Goal: Transaction & Acquisition: Register for event/course

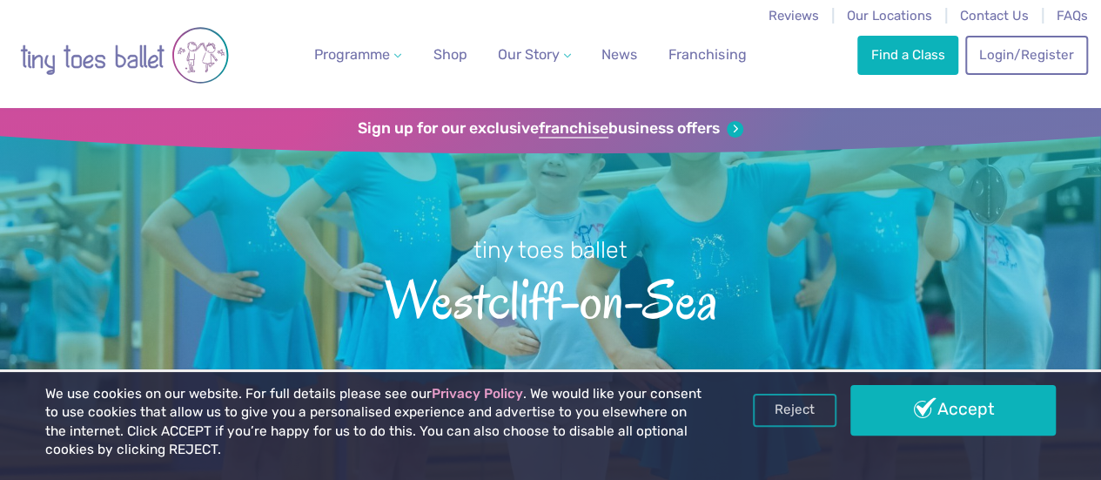
click at [932, 416] on link "Accept" at bounding box center [953, 410] width 205 height 50
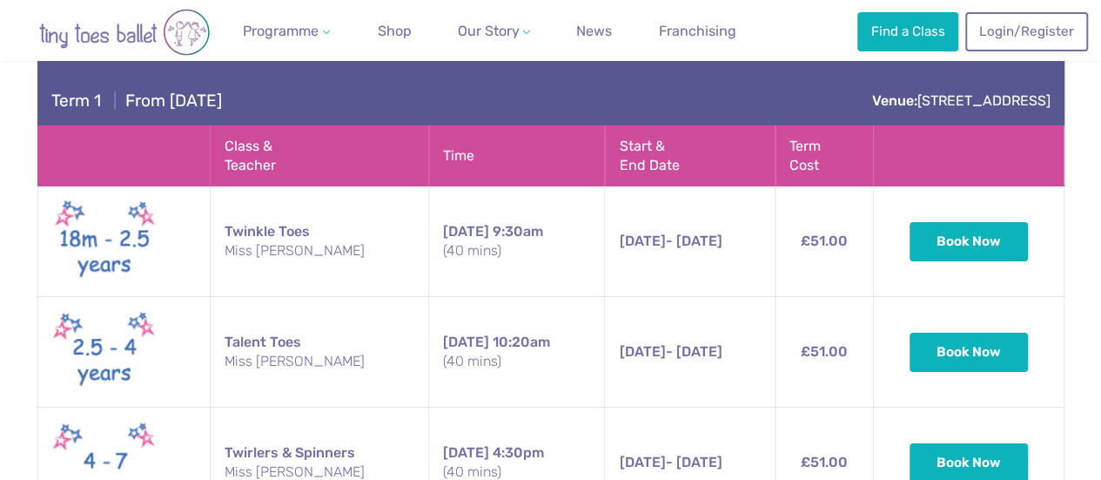
scroll to position [3047, 0]
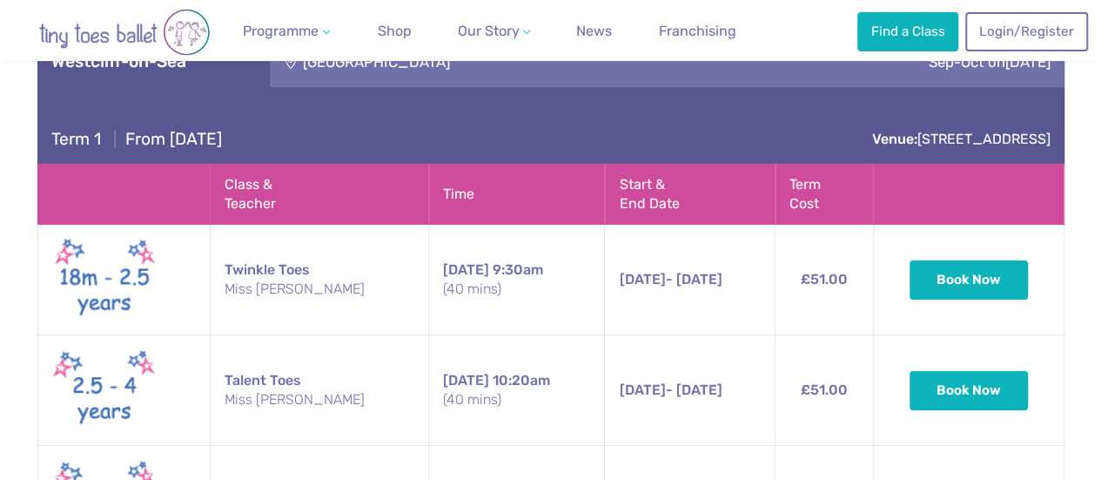
drag, startPoint x: 470, startPoint y: 219, endPoint x: 481, endPoint y: 259, distance: 41.4
click at [481, 259] on td "Wednesday 9:30am (40 mins)" at bounding box center [517, 280] width 176 height 111
drag, startPoint x: 488, startPoint y: 212, endPoint x: 485, endPoint y: 271, distance: 59.3
click at [485, 271] on td "Wednesday 9:30am (40 mins)" at bounding box center [517, 280] width 176 height 111
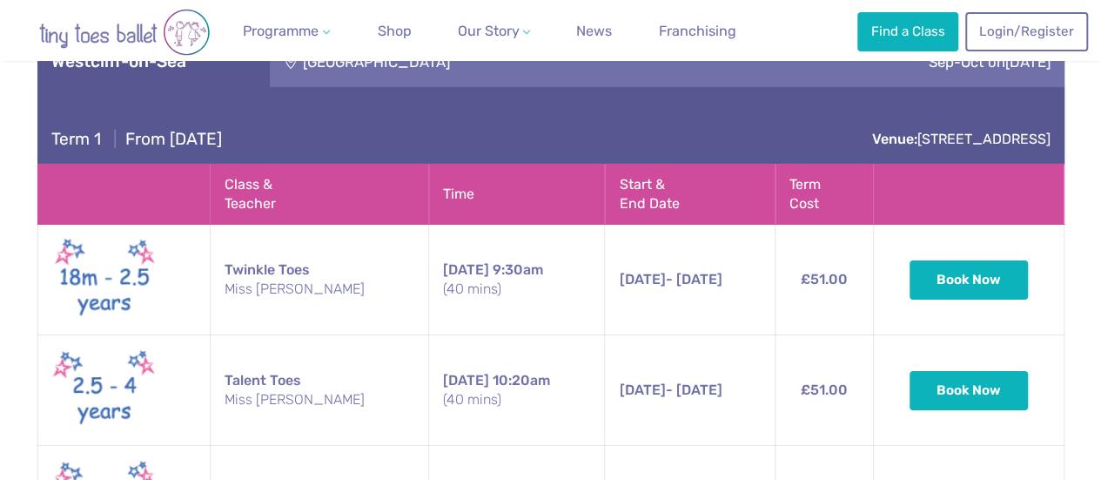
click at [479, 335] on td "Wednesday 10:20am (40 mins)" at bounding box center [517, 390] width 176 height 111
drag, startPoint x: 485, startPoint y: 222, endPoint x: 495, endPoint y: 259, distance: 38.0
click at [495, 259] on td "Wednesday 9:30am (40 mins)" at bounding box center [517, 280] width 176 height 111
click at [494, 265] on td "Wednesday 9:30am (40 mins)" at bounding box center [517, 280] width 176 height 111
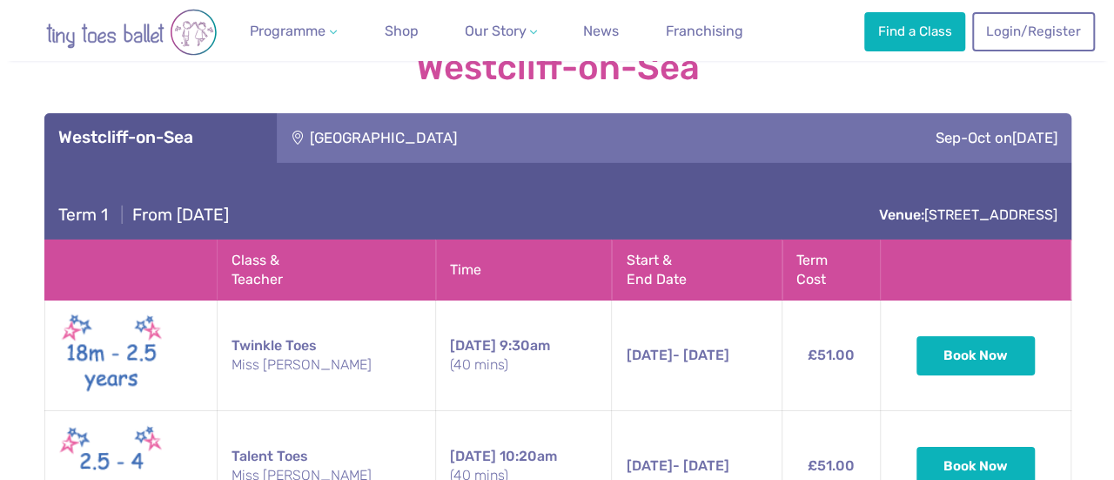
scroll to position [2960, 0]
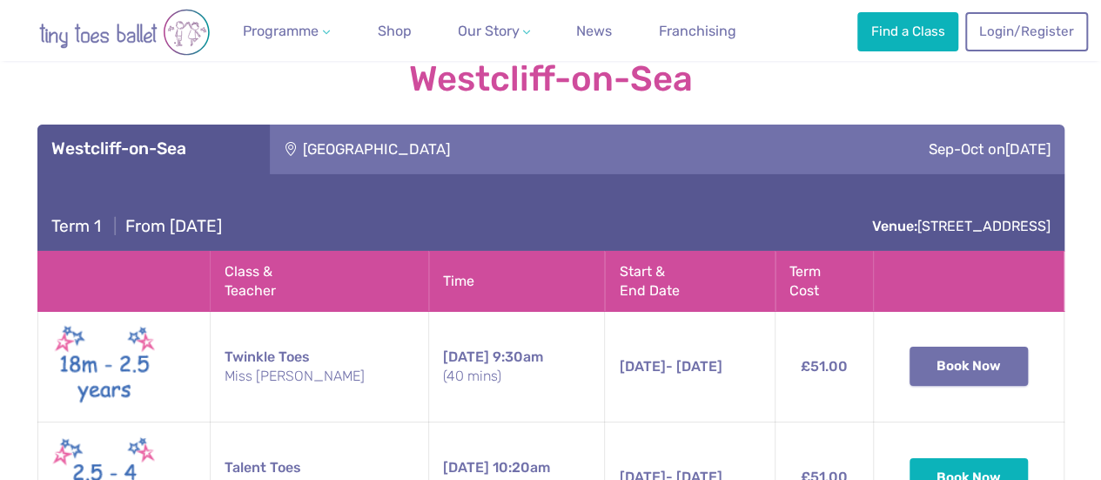
click at [956, 347] on button "Book Now" at bounding box center [969, 366] width 118 height 38
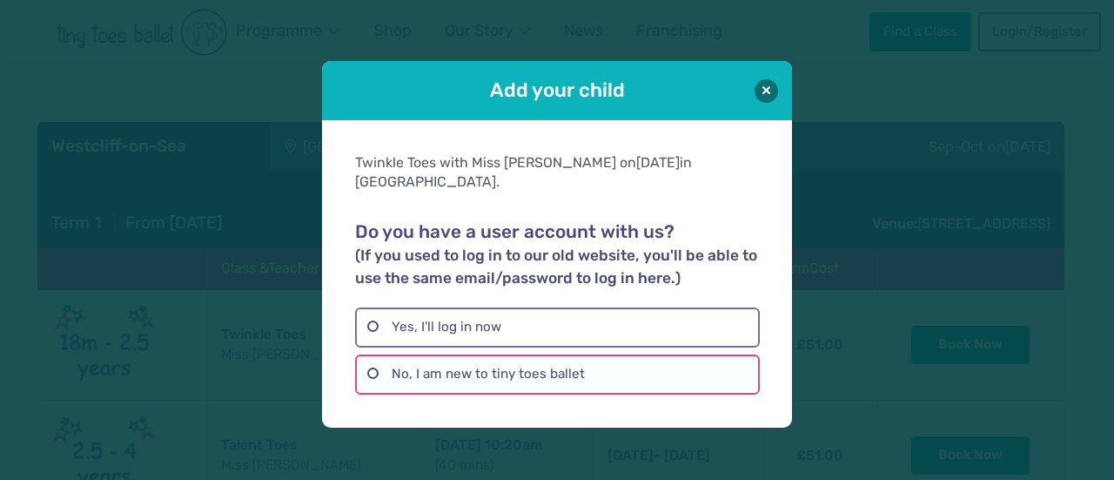
click at [467, 378] on label "No, I am new to tiny toes ballet" at bounding box center [557, 374] width 404 height 40
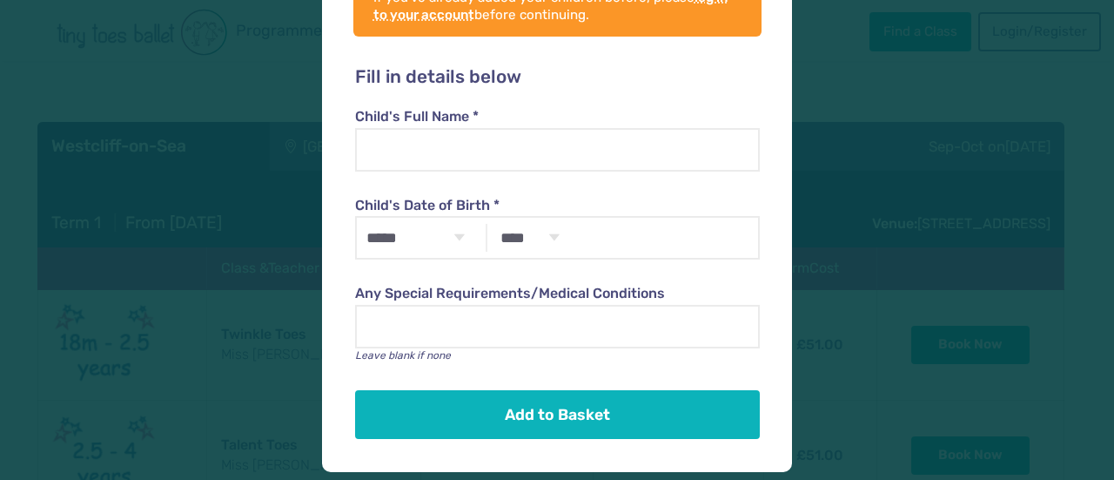
scroll to position [0, 0]
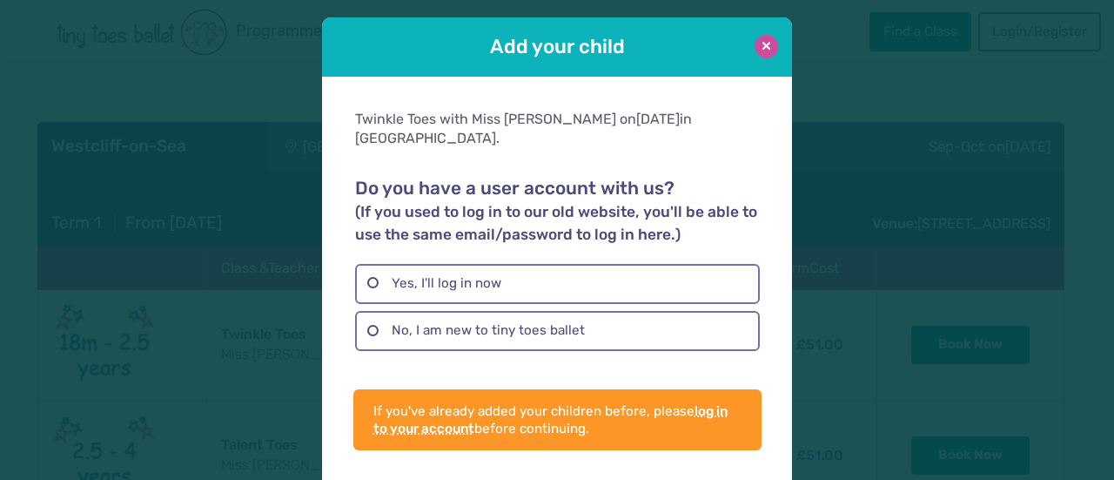
click at [755, 52] on button at bounding box center [767, 47] width 24 height 24
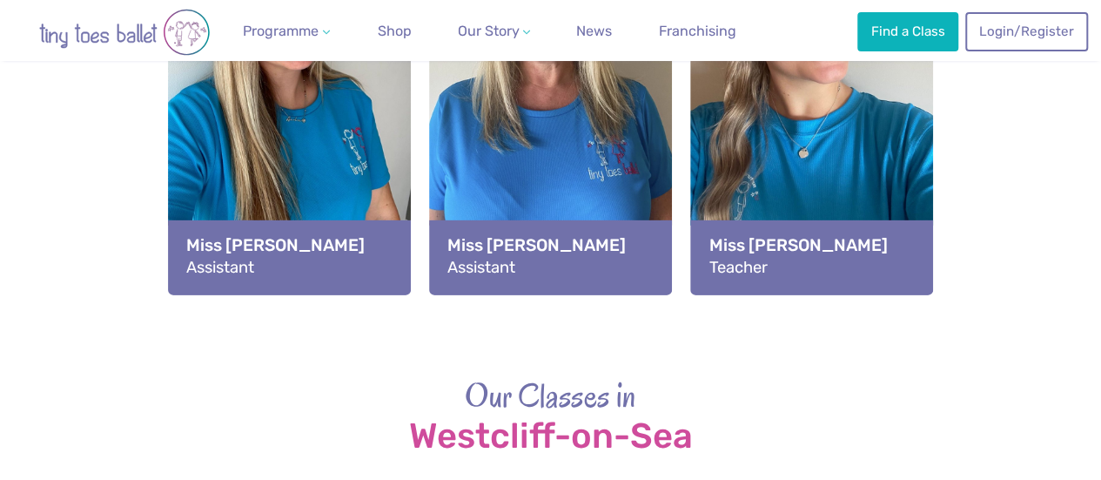
scroll to position [2699, 0]
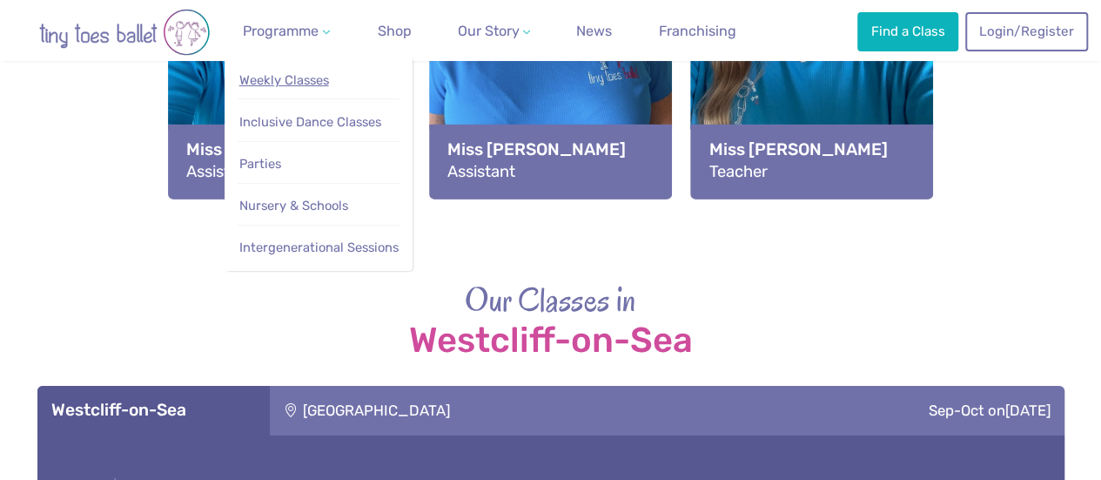
click at [312, 80] on span "Weekly Classes" at bounding box center [284, 80] width 90 height 16
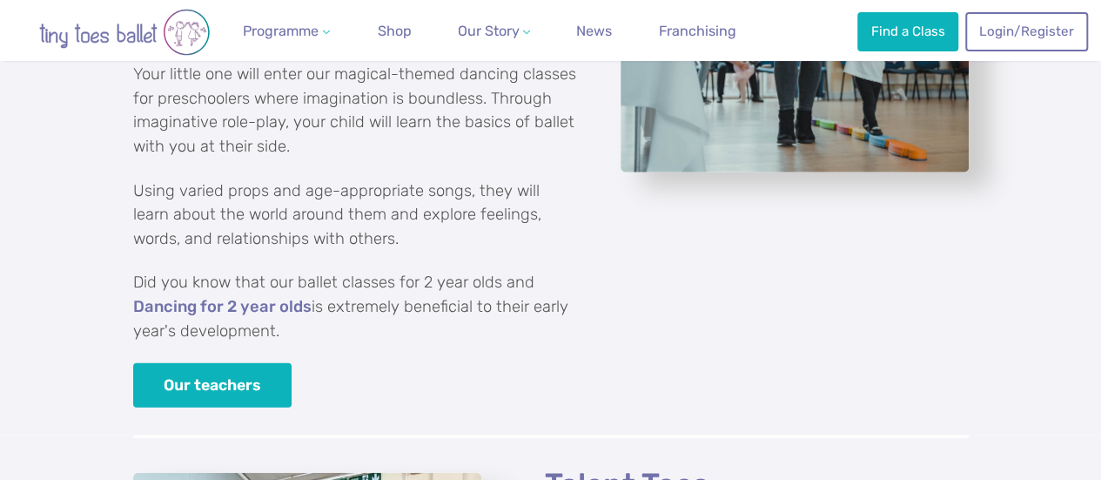
scroll to position [2264, 0]
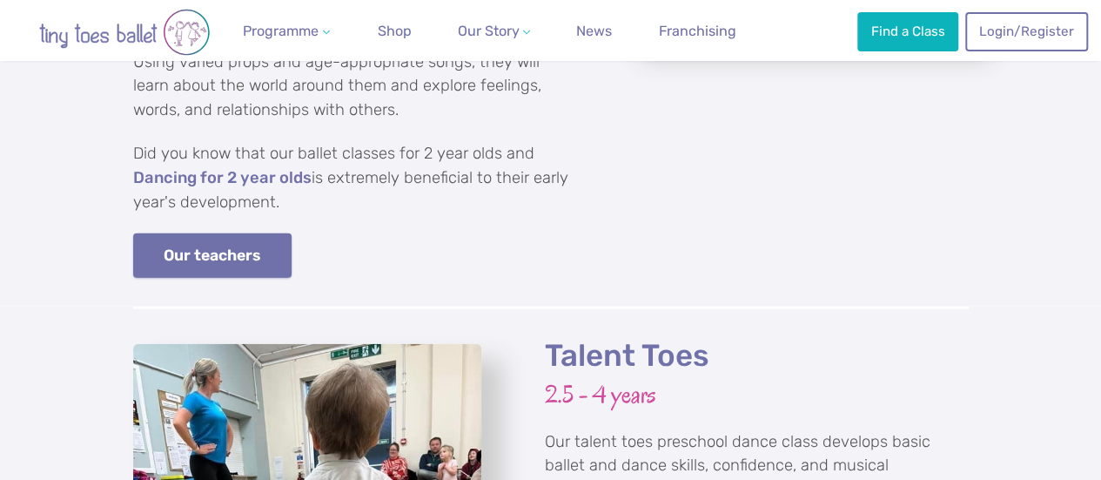
click at [191, 259] on link "Our teachers" at bounding box center [212, 255] width 159 height 44
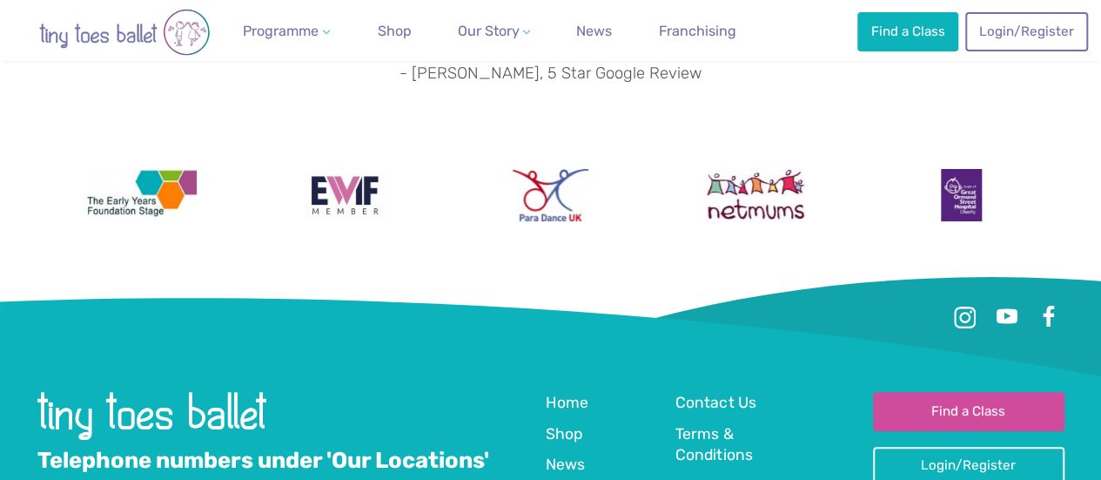
scroll to position [3512, 0]
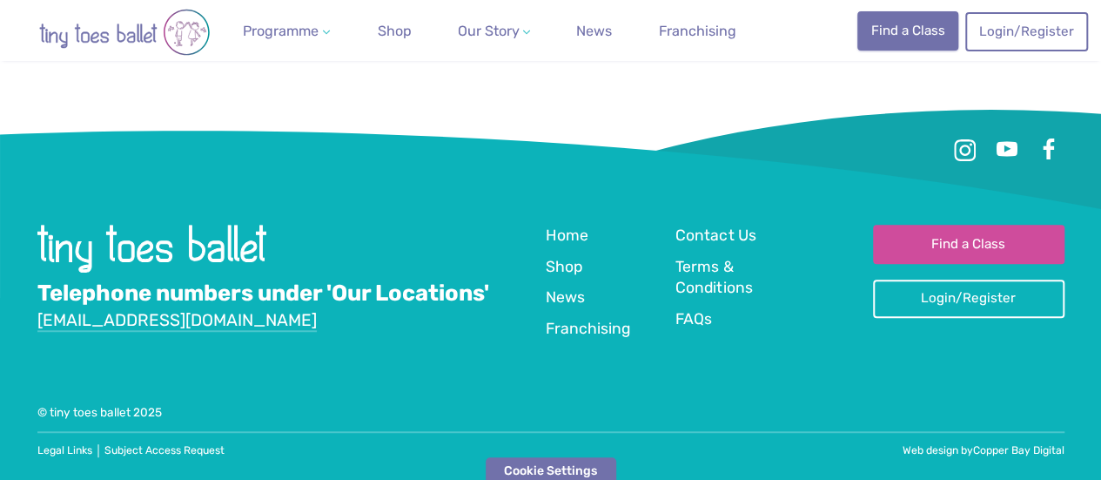
click at [906, 11] on link "Find a Class" at bounding box center [908, 30] width 101 height 38
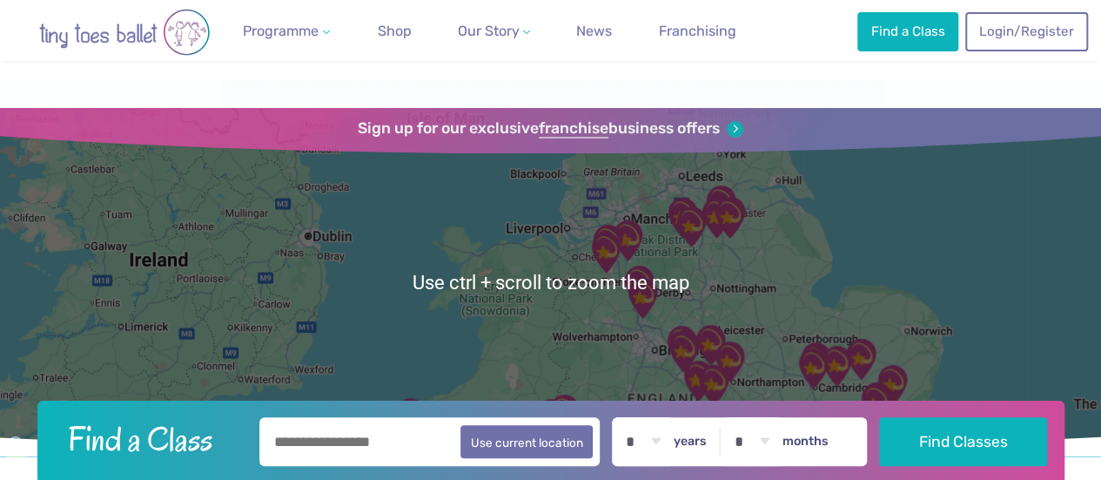
scroll to position [261, 0]
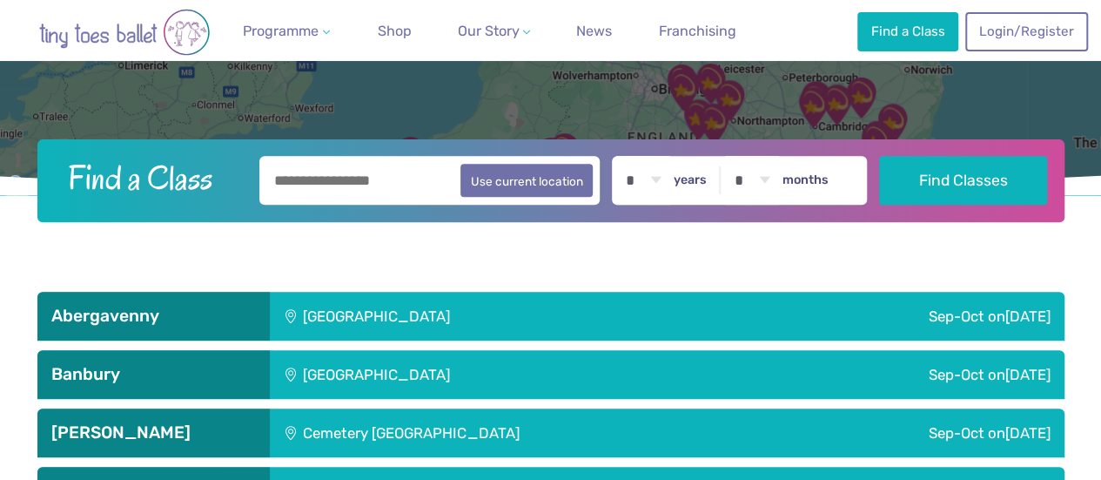
click at [369, 180] on input "text" at bounding box center [429, 180] width 341 height 49
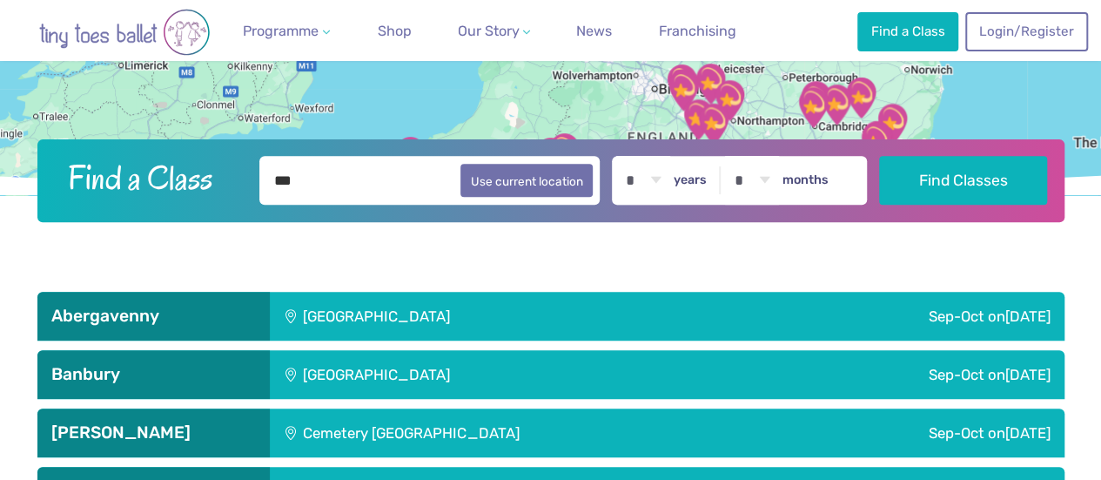
click at [369, 178] on input "***" at bounding box center [429, 180] width 341 height 49
click at [293, 172] on input "******" at bounding box center [429, 180] width 341 height 49
type input "*******"
click at [665, 177] on select "* * * * * * * * * * ** ** **" at bounding box center [643, 180] width 54 height 49
select select "*"
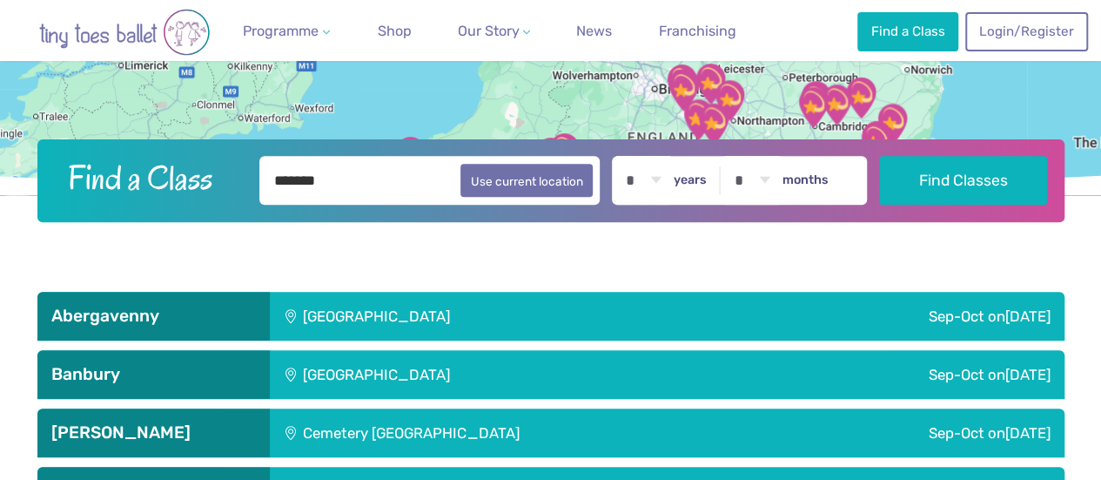
click at [627, 156] on select "* * * * * * * * * * ** ** **" at bounding box center [643, 180] width 54 height 49
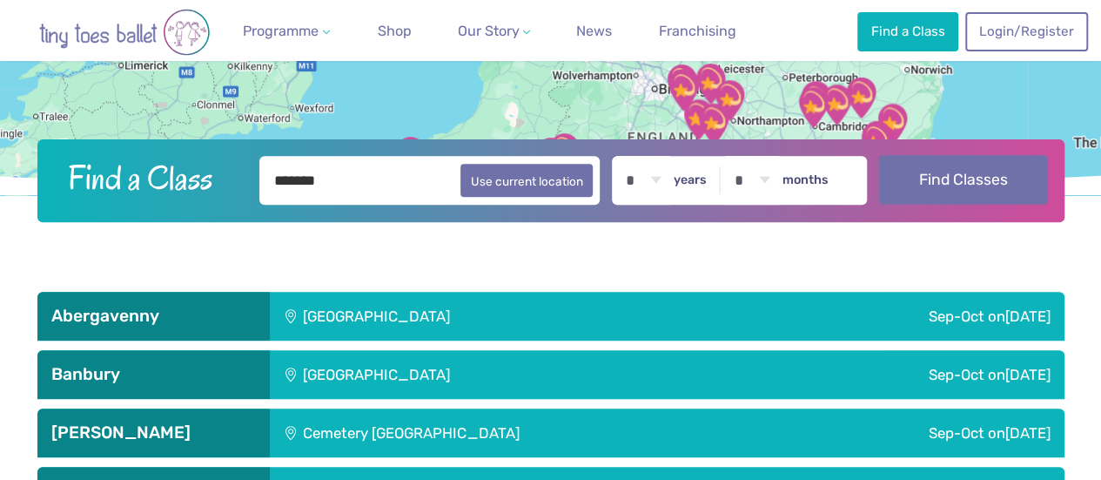
click at [924, 173] on button "Find Classes" at bounding box center [963, 179] width 168 height 49
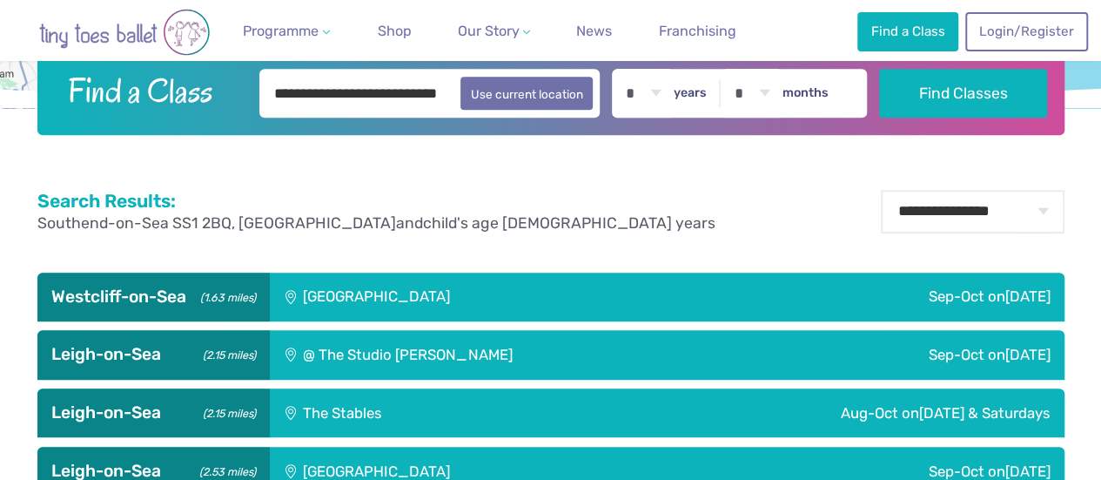
scroll to position [435, 0]
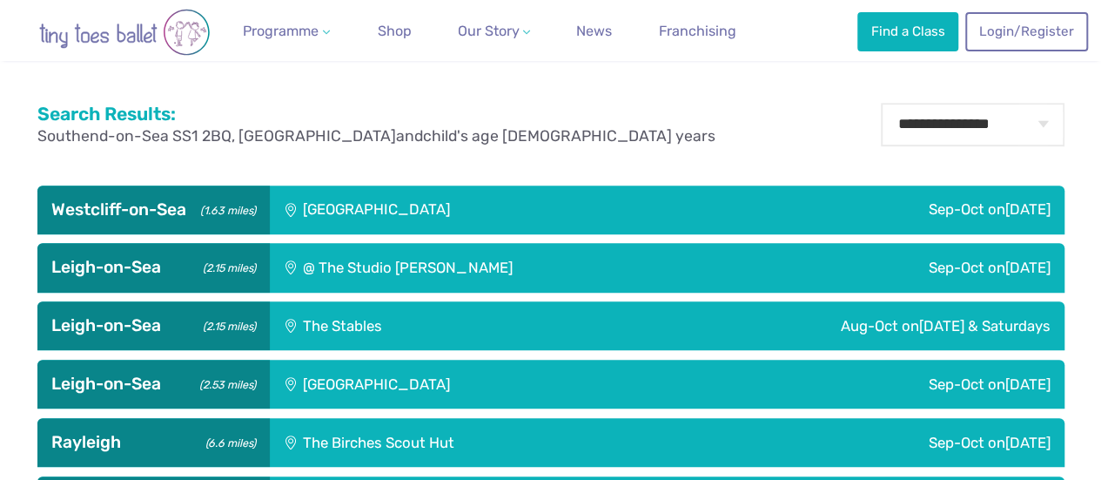
click at [367, 267] on div "@ The Studio [PERSON_NAME]" at bounding box center [521, 267] width 502 height 49
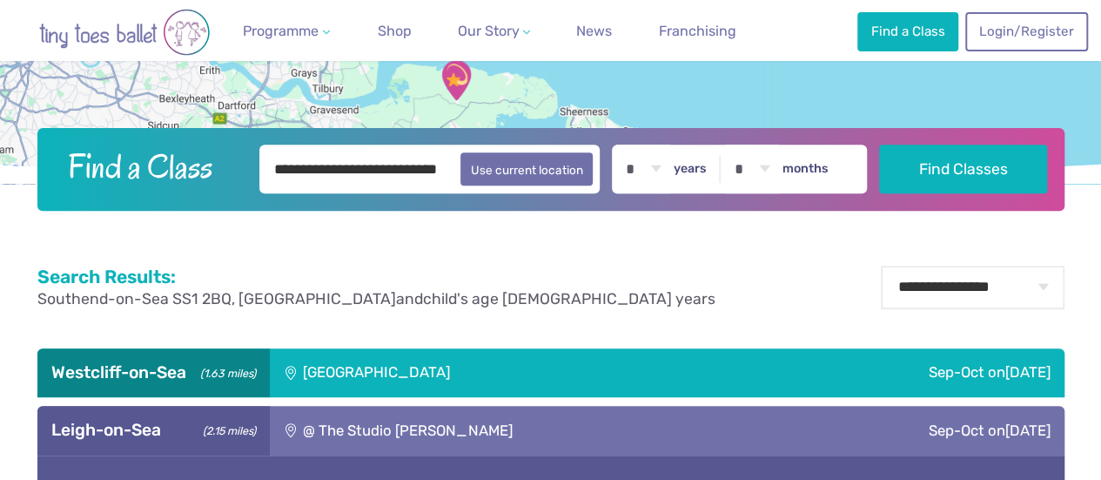
scroll to position [261, 0]
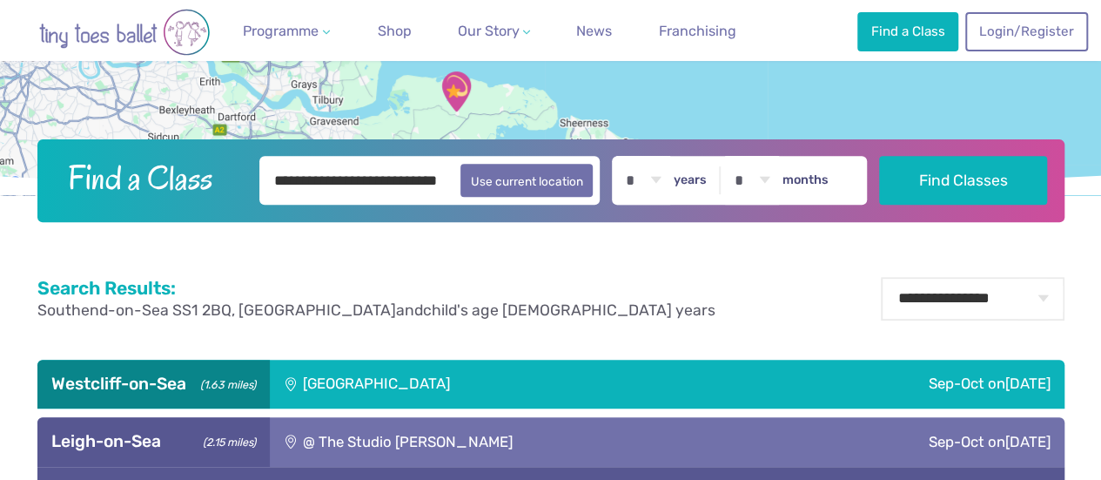
click at [350, 375] on div "Saint Peter's Church Youth Hall" at bounding box center [494, 384] width 449 height 49
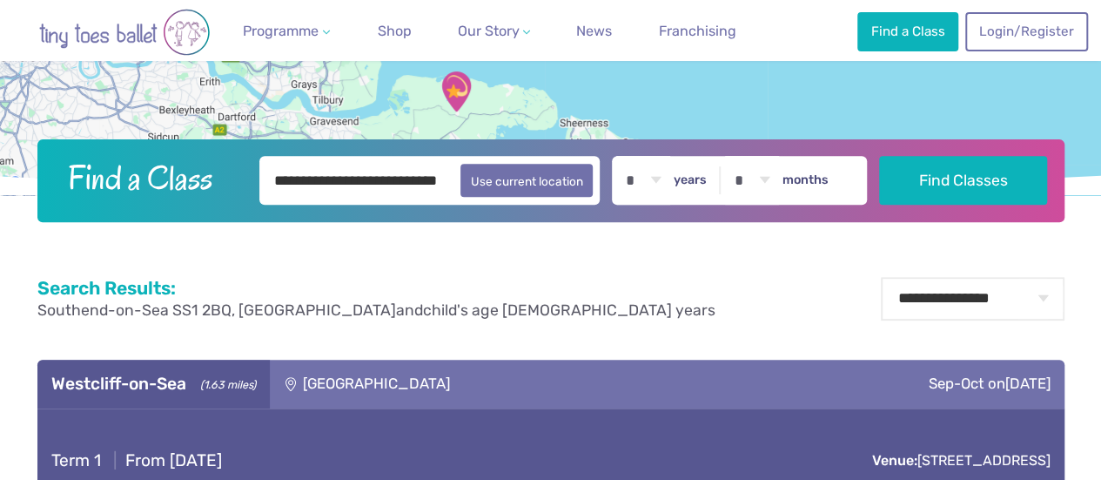
click at [367, 375] on div "Saint Peter's Church Youth Hall" at bounding box center [494, 384] width 449 height 49
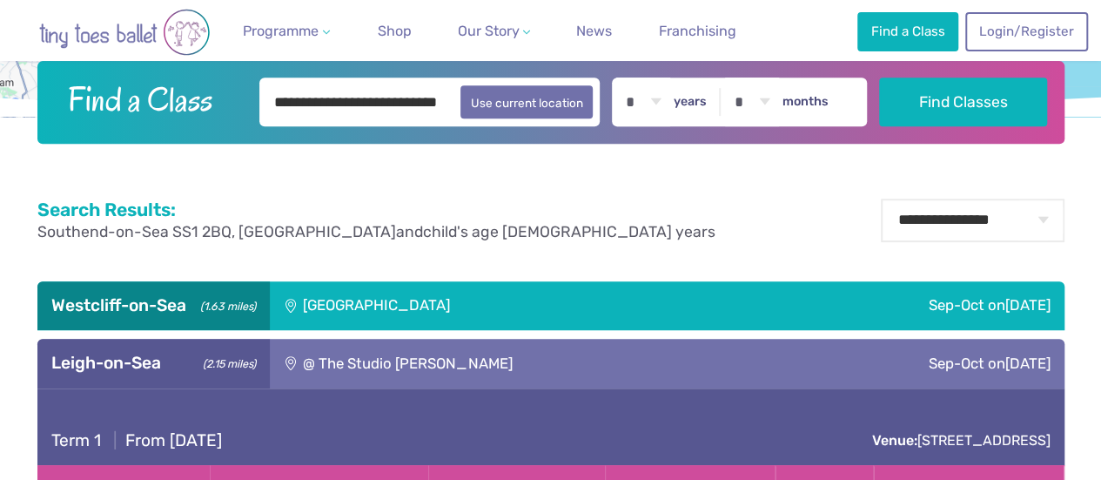
scroll to position [435, 0]
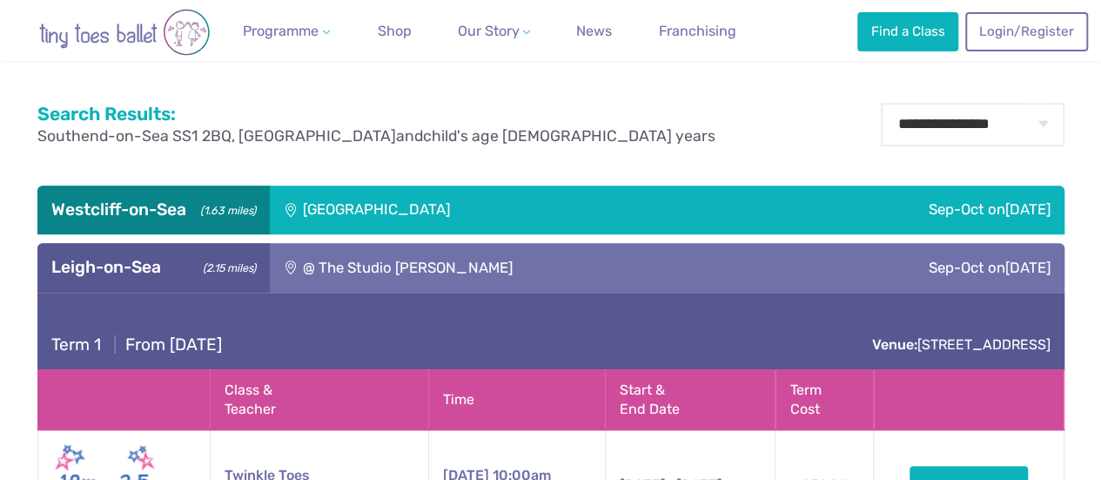
click at [378, 273] on div "@ The Studio Leigh" at bounding box center [521, 267] width 502 height 49
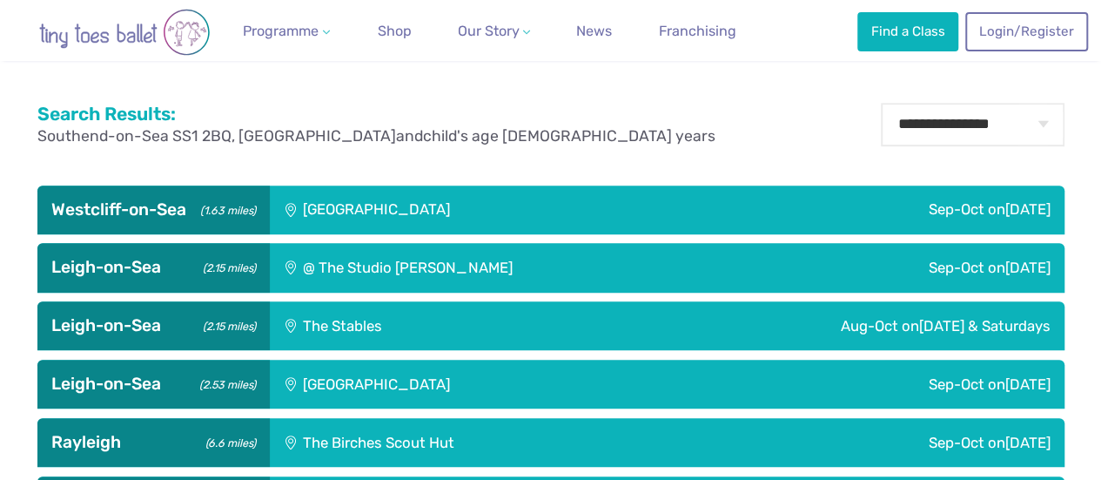
scroll to position [522, 0]
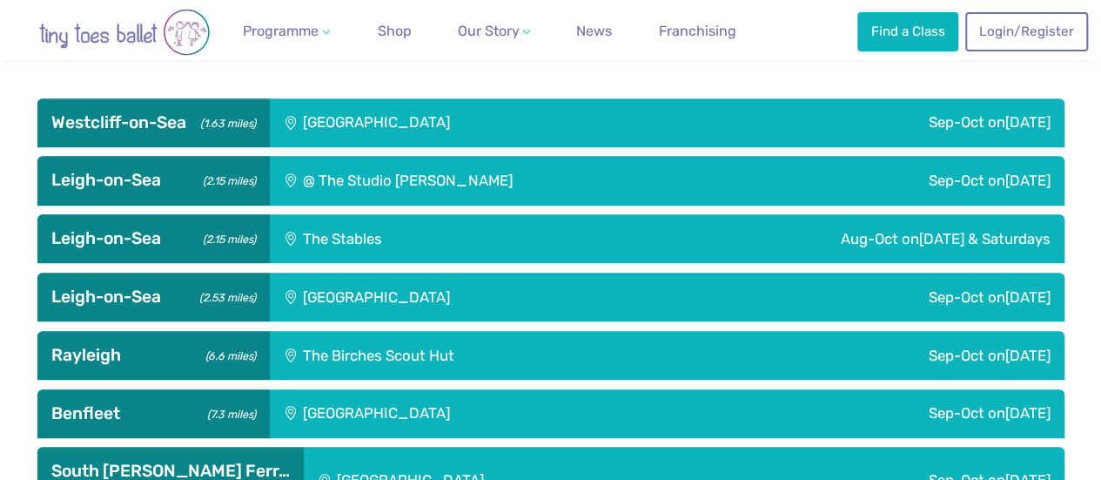
drag, startPoint x: 361, startPoint y: 241, endPoint x: 369, endPoint y: 251, distance: 12.4
click at [361, 243] on div "The Stables" at bounding box center [408, 238] width 277 height 49
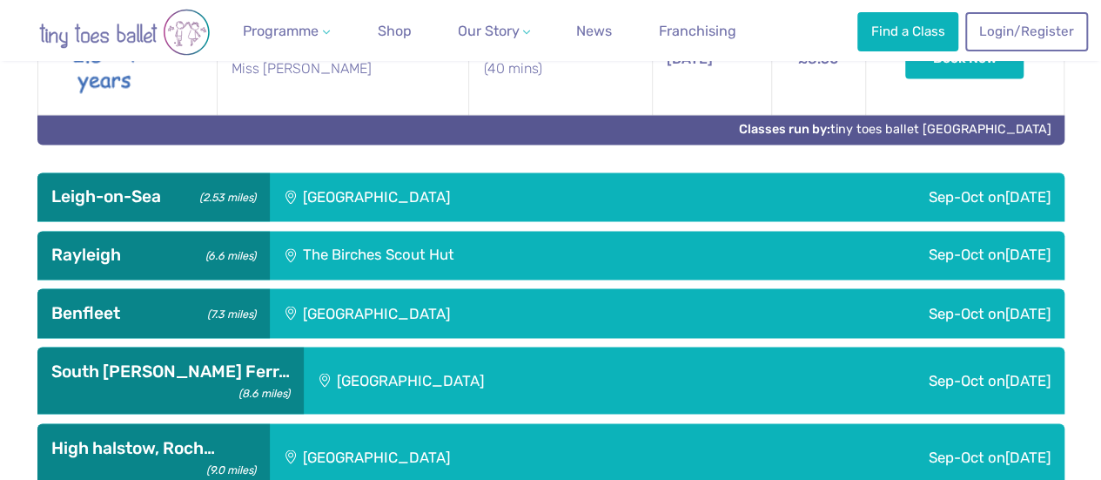
scroll to position [1393, 0]
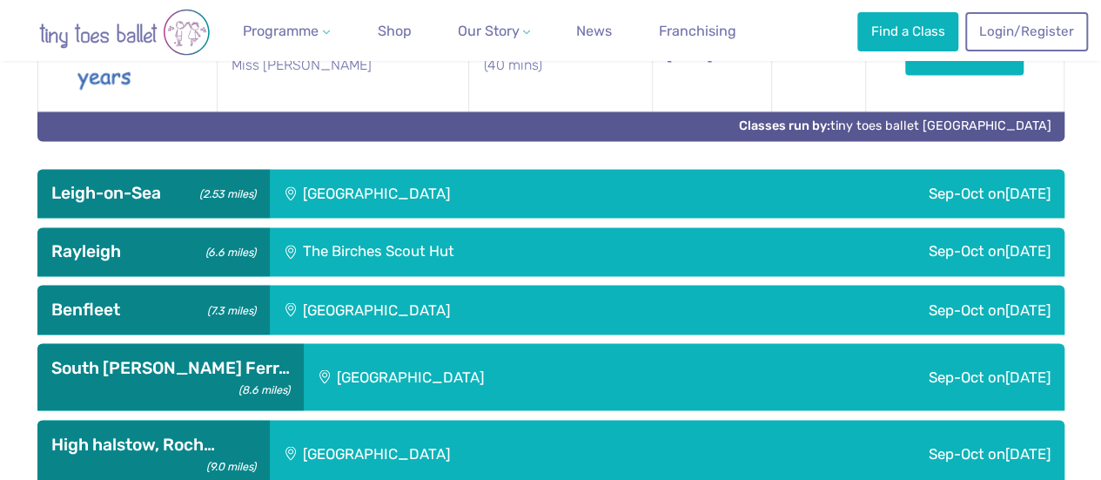
click at [351, 169] on div "Leigh Community Centre" at bounding box center [494, 193] width 449 height 49
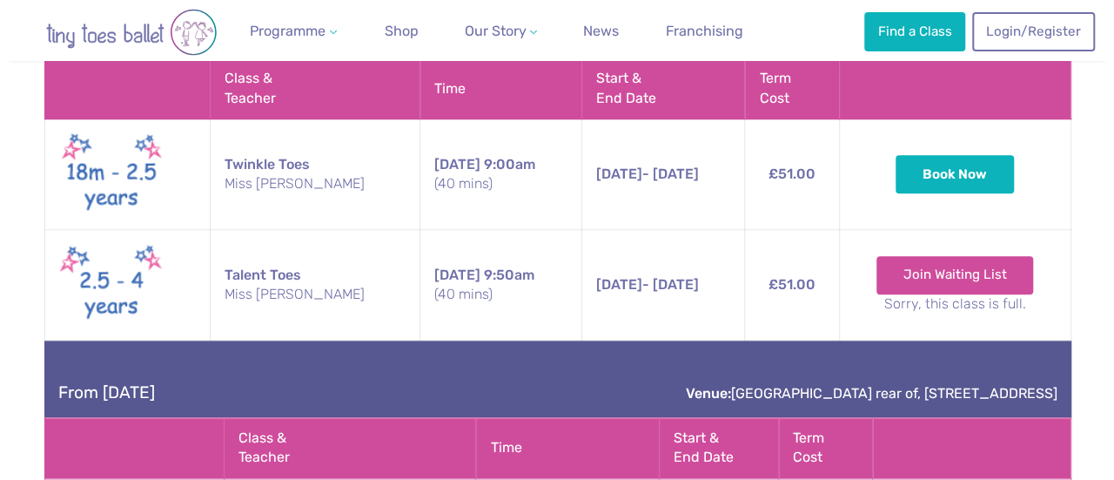
scroll to position [784, 0]
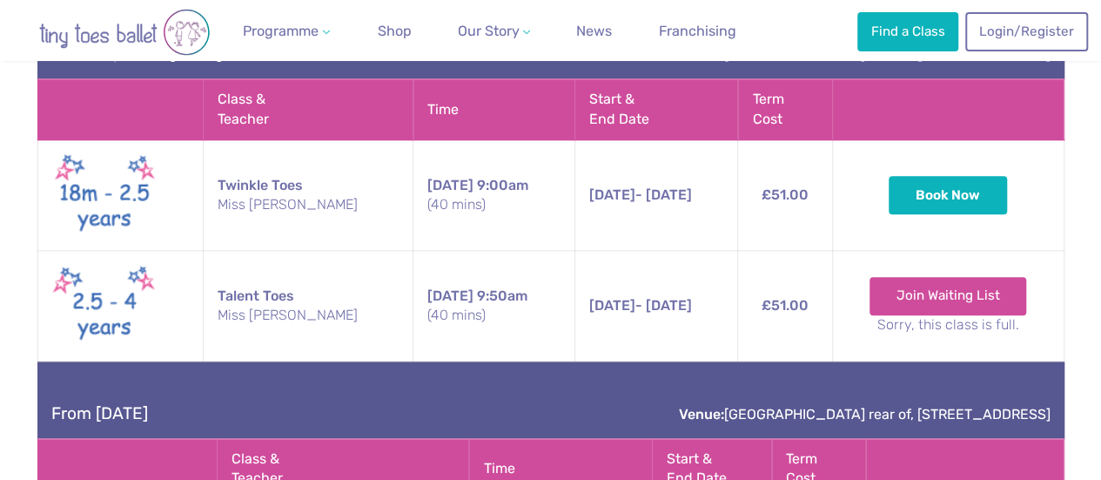
click at [943, 176] on button "Book Now" at bounding box center [948, 195] width 118 height 38
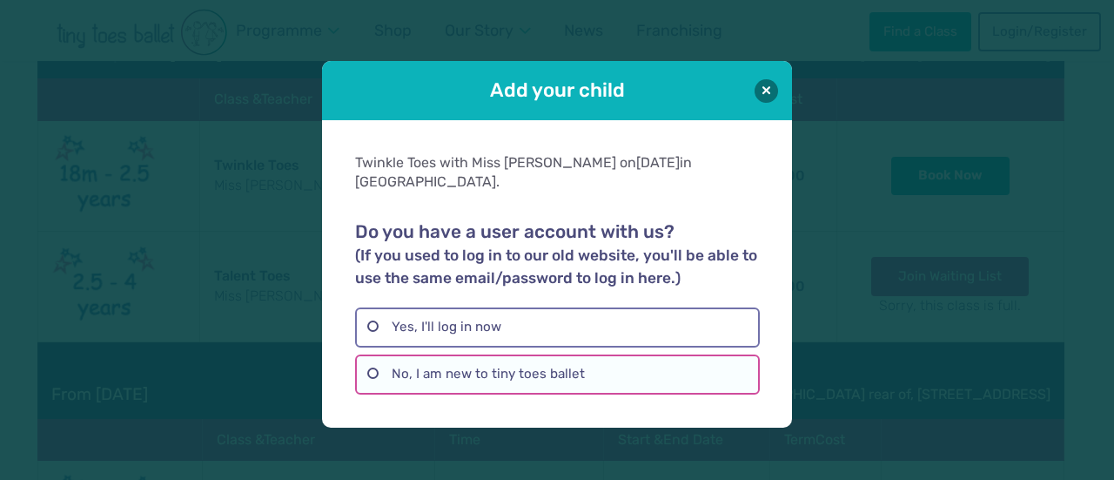
click at [453, 363] on label "No, I am new to tiny toes ballet" at bounding box center [557, 374] width 404 height 40
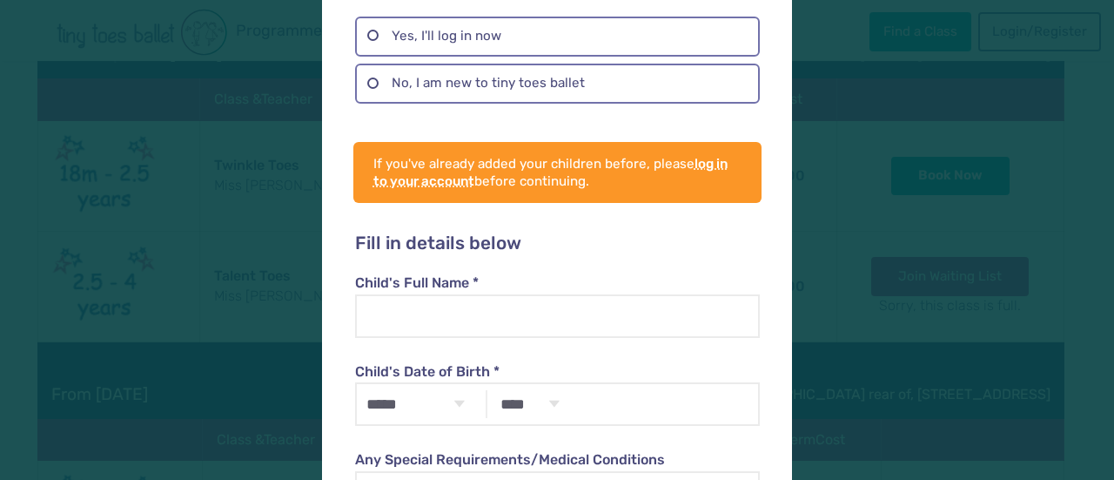
scroll to position [348, 0]
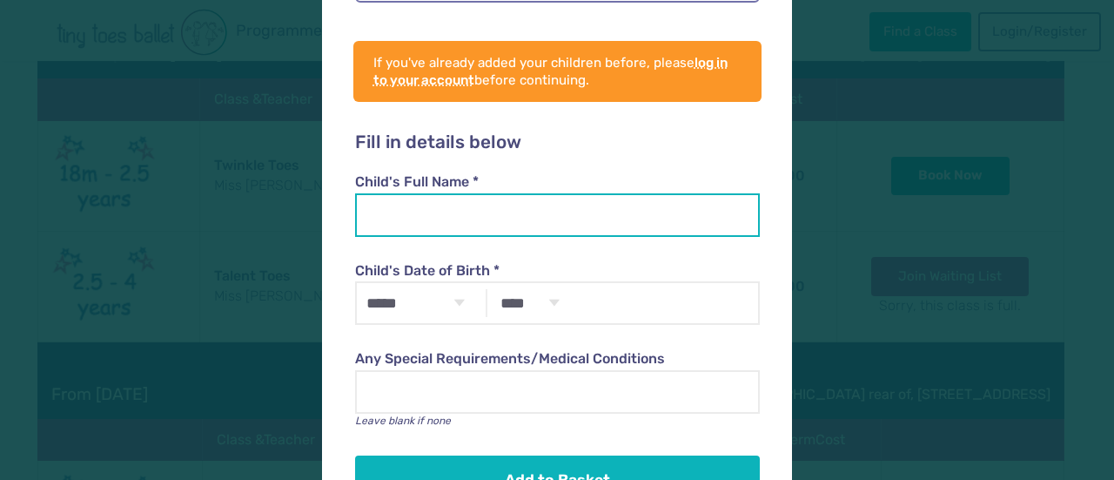
click at [425, 193] on input "Child's Full Name *" at bounding box center [557, 215] width 404 height 44
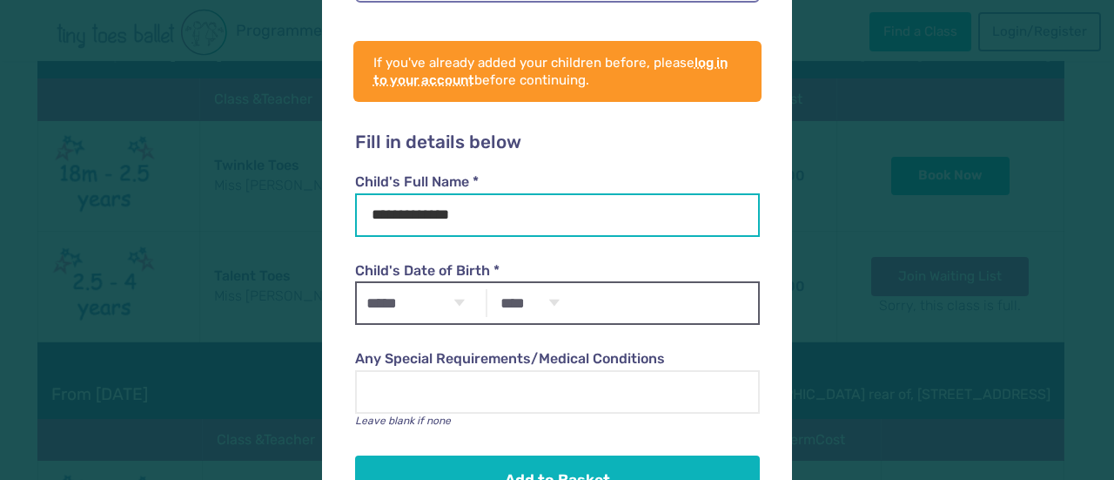
type input "**********"
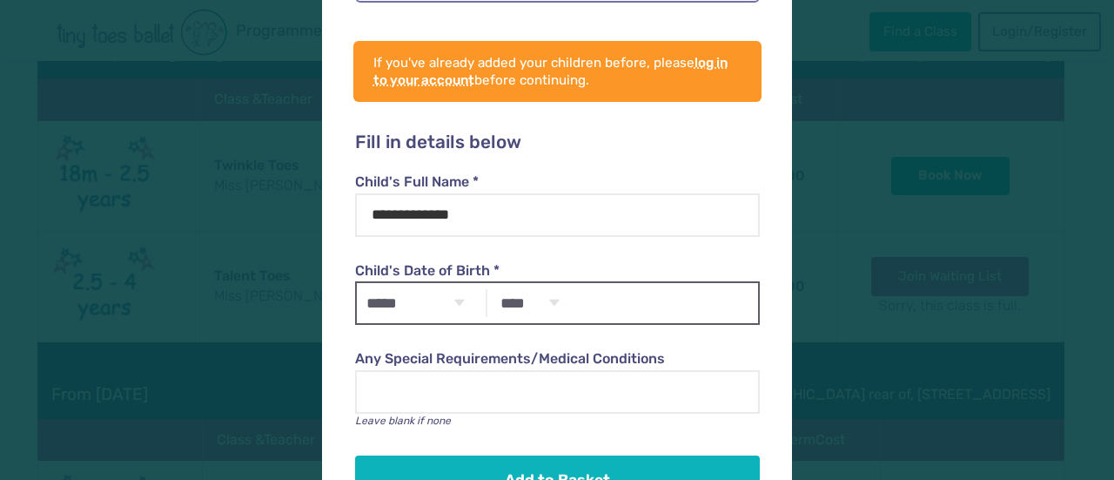
click at [434, 296] on select "***** ******* ******** ***** ***** *** **** **** ****** ********* ******* *****…" at bounding box center [415, 303] width 117 height 40
select select "*"
click at [357, 283] on select "***** ******* ******** ***** ***** *** **** **** ****** ********* ******* *****…" at bounding box center [415, 303] width 117 height 40
click at [547, 289] on select "**** **** **** **** **** **** **** **** **** **** **** **** **** **** **** ****…" at bounding box center [530, 303] width 77 height 40
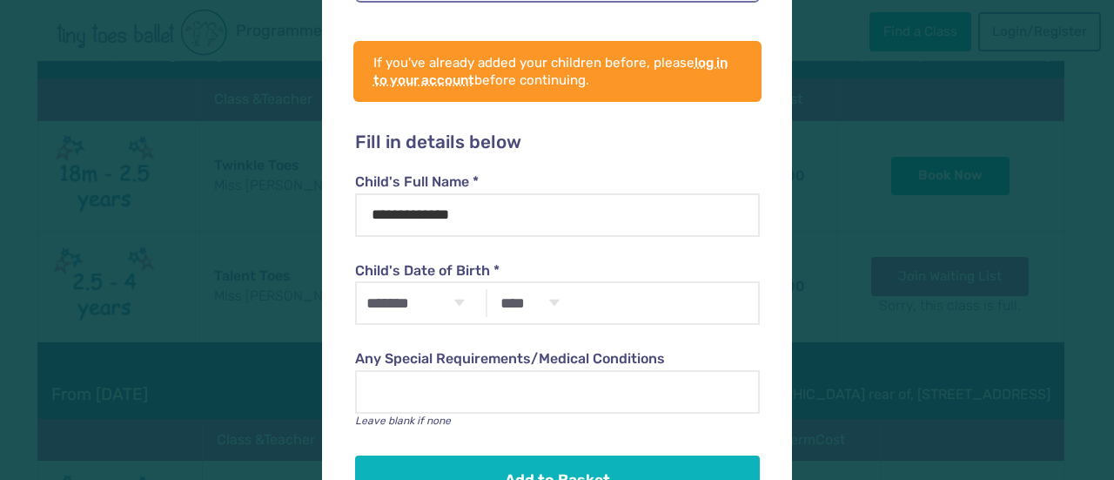
select select "****"
click at [492, 283] on select "**** **** **** **** **** **** **** **** **** **** **** **** **** **** **** ****…" at bounding box center [530, 303] width 77 height 40
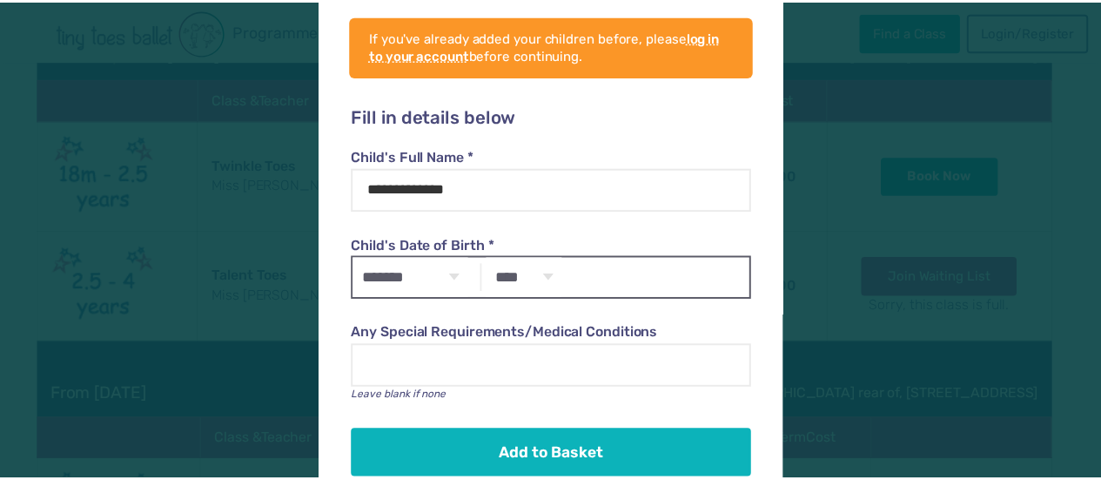
scroll to position [394, 0]
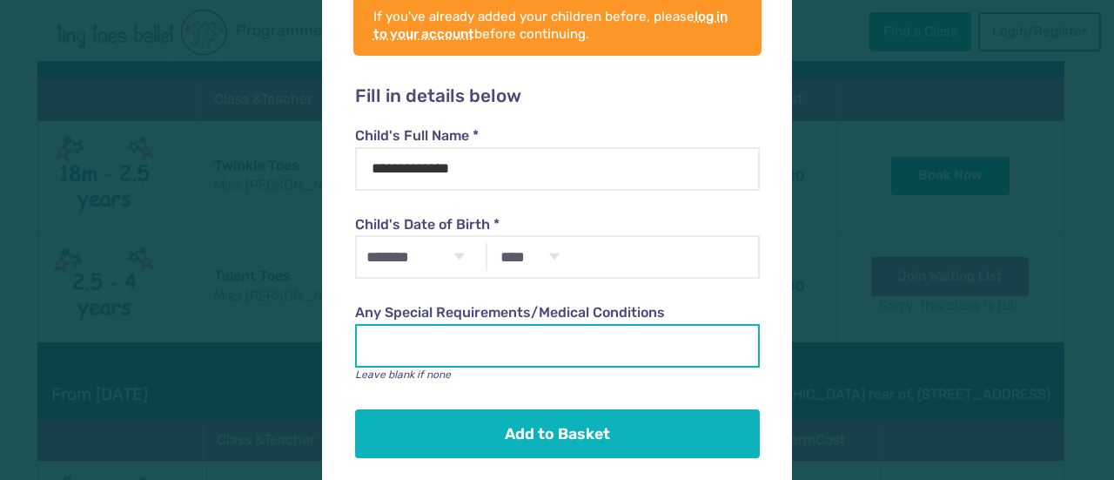
click at [485, 328] on input "Any Special Requirements/Medical Conditions" at bounding box center [557, 346] width 404 height 44
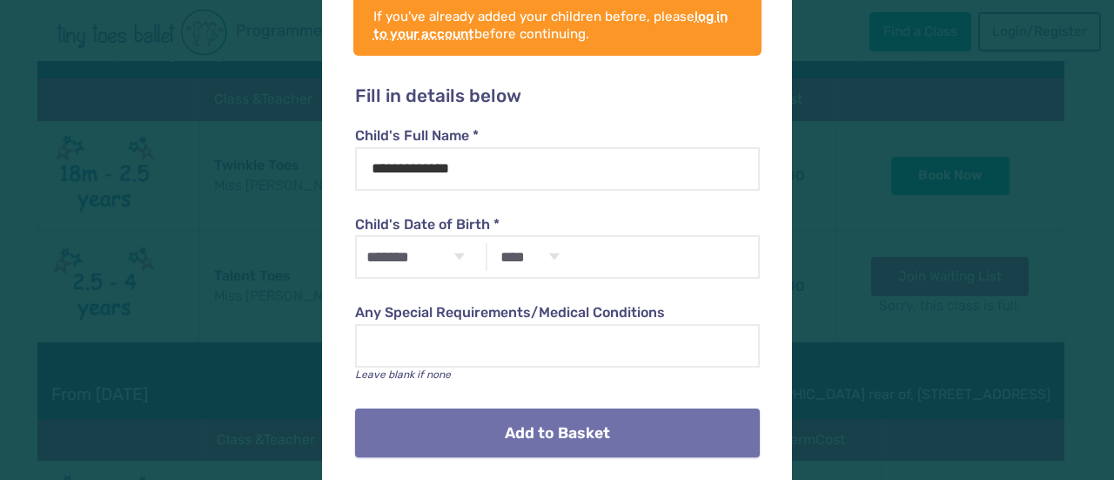
click at [554, 417] on button "Add to Basket" at bounding box center [557, 432] width 404 height 49
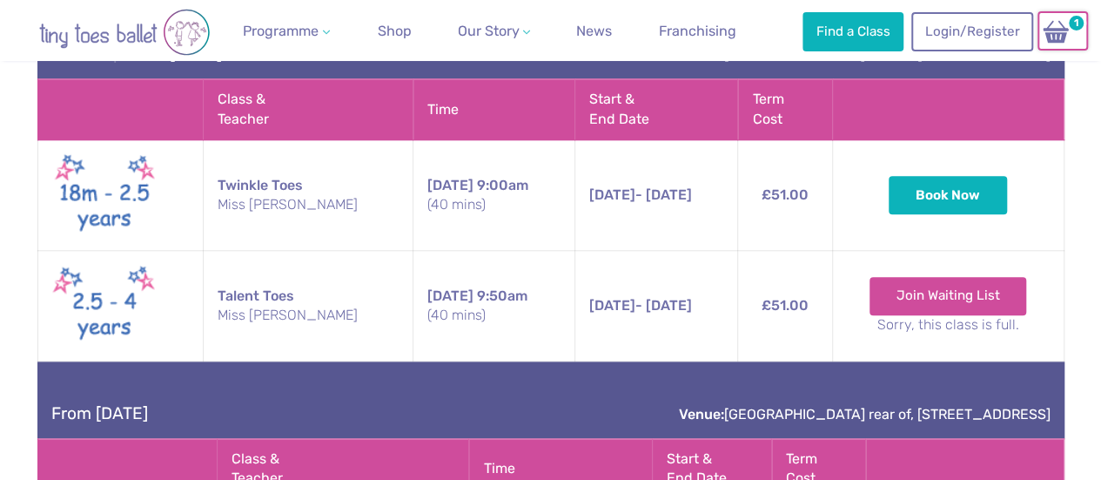
click at [1063, 30] on img at bounding box center [1056, 31] width 33 height 25
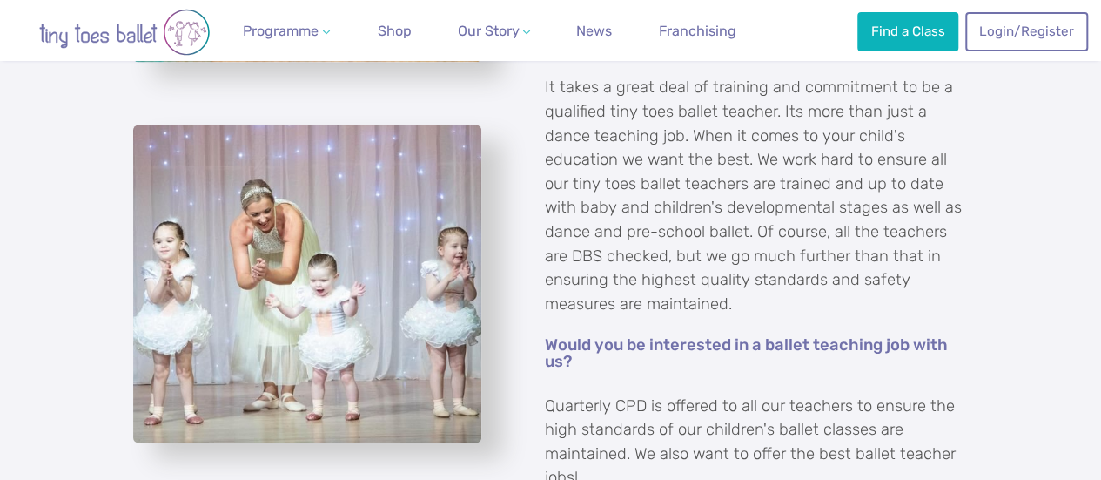
scroll to position [1161, 0]
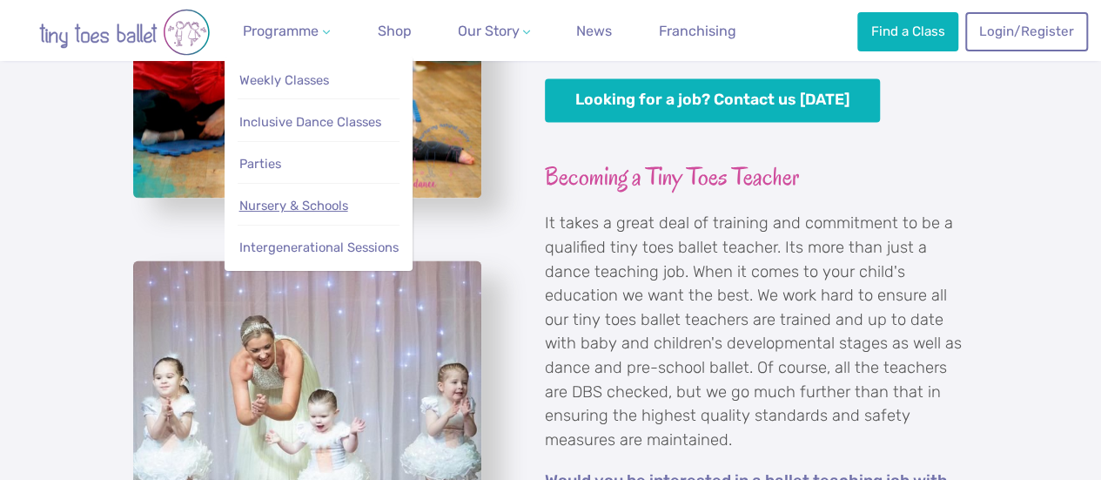
click at [306, 213] on span "Nursery & Schools" at bounding box center [293, 206] width 109 height 16
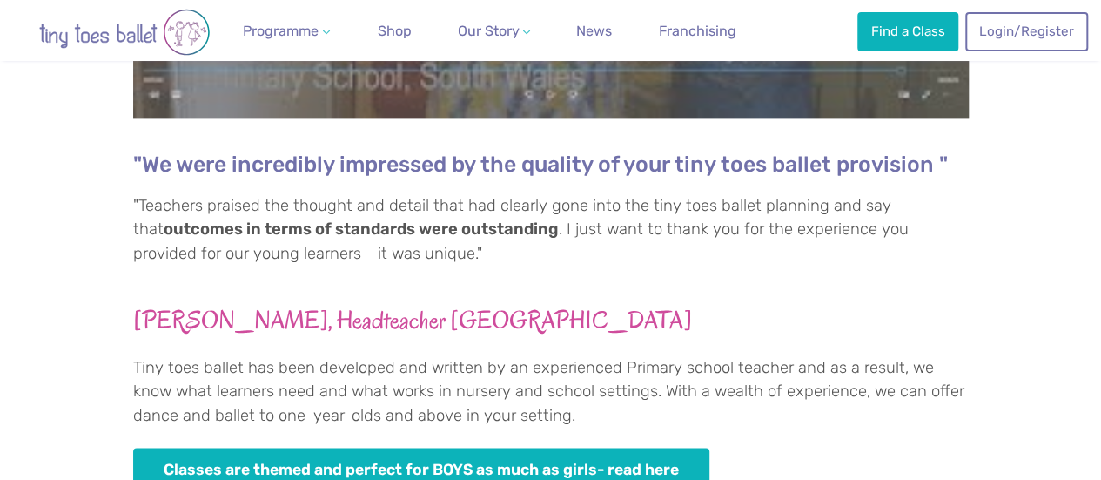
scroll to position [1306, 0]
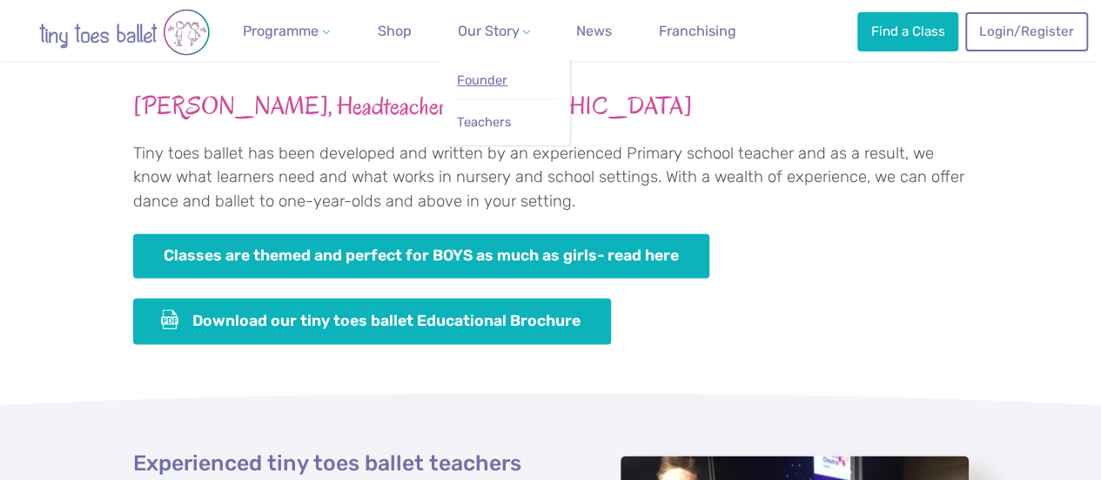
click at [475, 76] on span "Founder" at bounding box center [482, 80] width 50 height 16
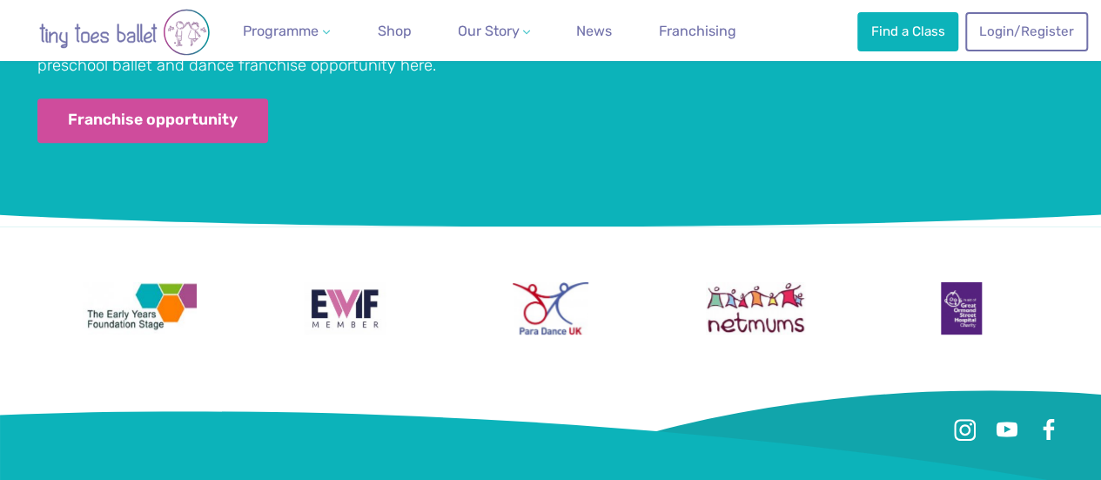
scroll to position [3825, 0]
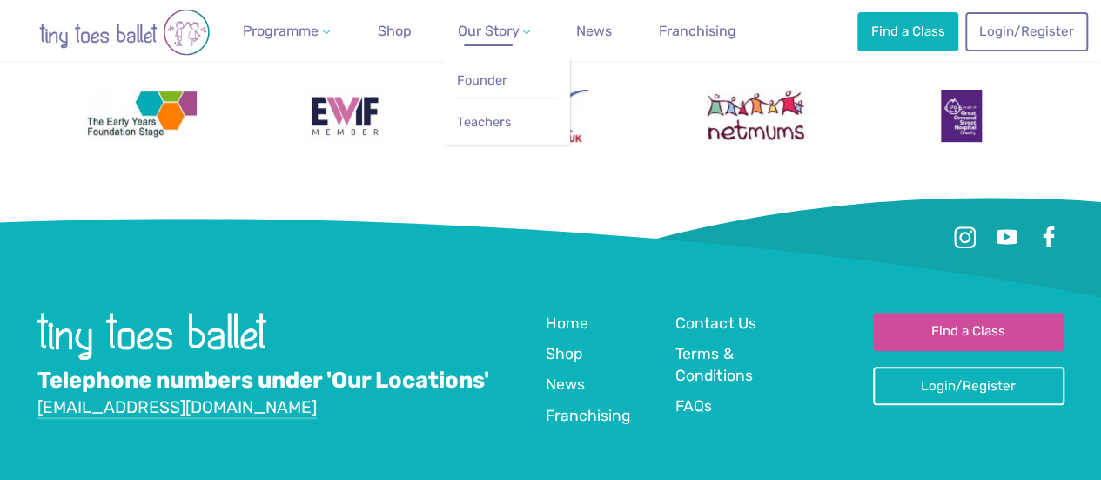
click at [491, 35] on span "Our Story" at bounding box center [488, 31] width 62 height 17
click at [506, 130] on span "Teachers" at bounding box center [484, 122] width 54 height 16
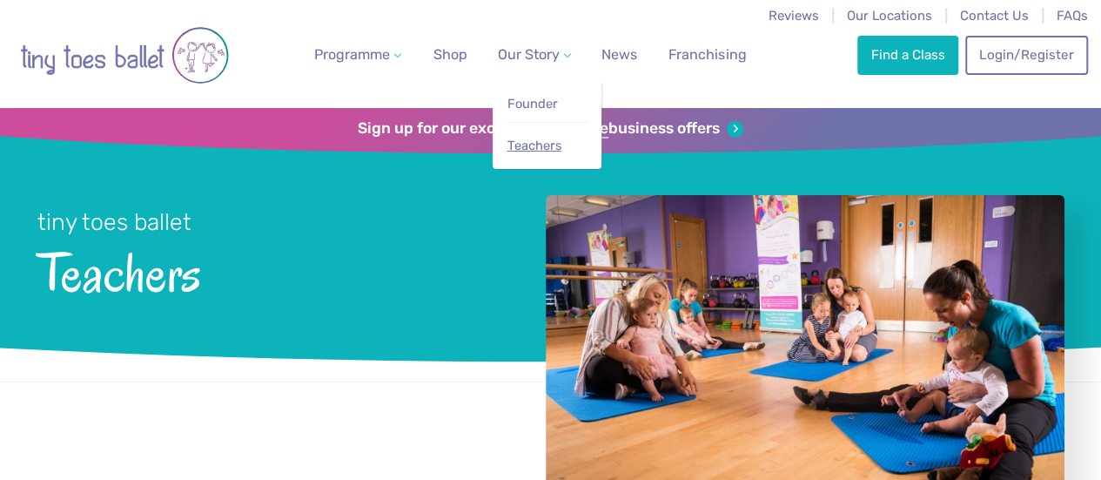
click at [531, 162] on link "Teachers" at bounding box center [547, 146] width 83 height 32
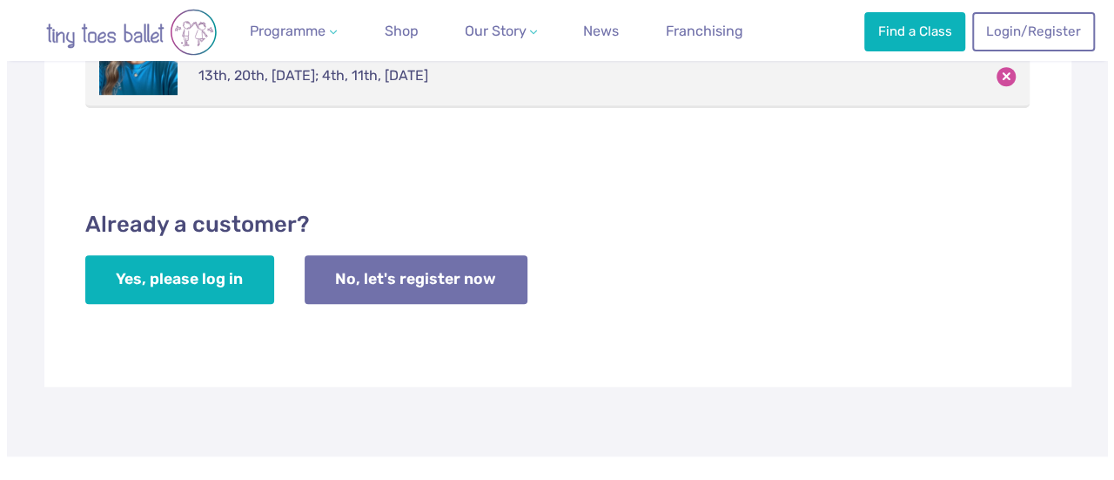
scroll to position [435, 0]
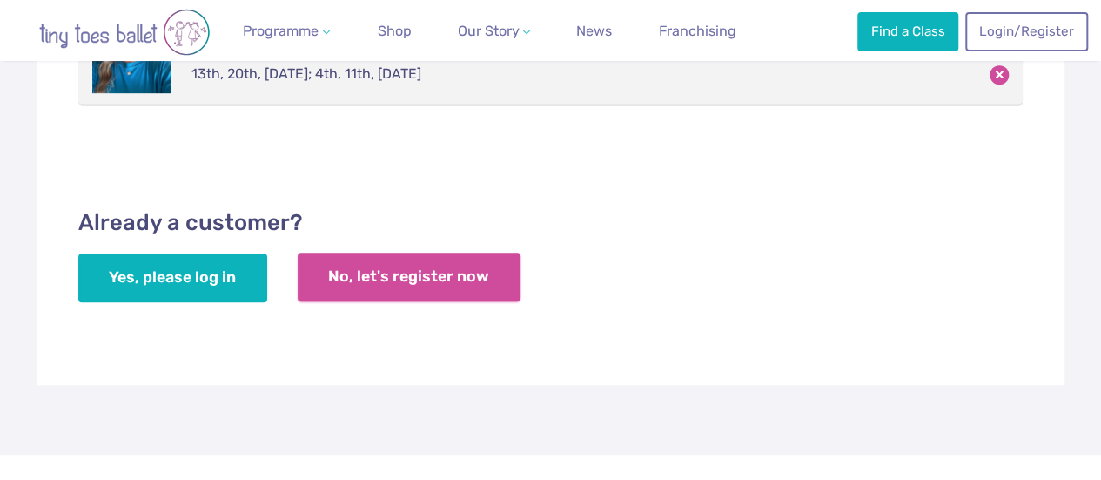
click at [394, 293] on link "No, let's register now" at bounding box center [409, 276] width 223 height 49
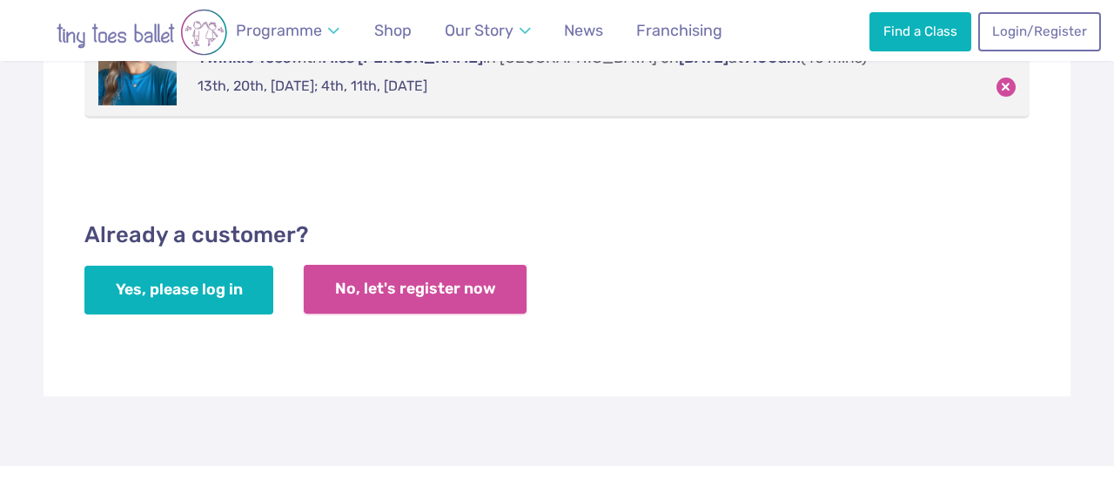
scroll to position [17, 0]
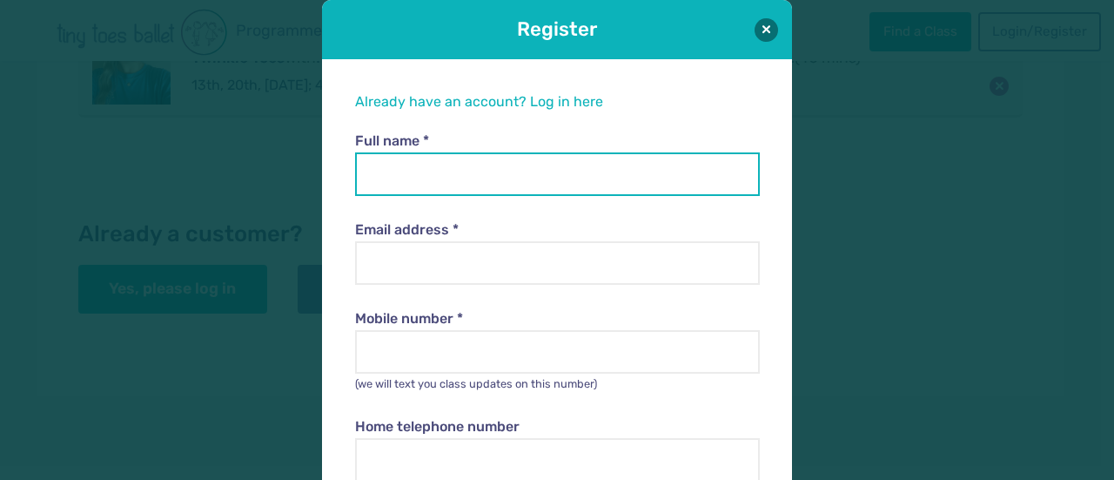
click at [507, 182] on input "Full name *" at bounding box center [557, 174] width 404 height 44
type input "*"
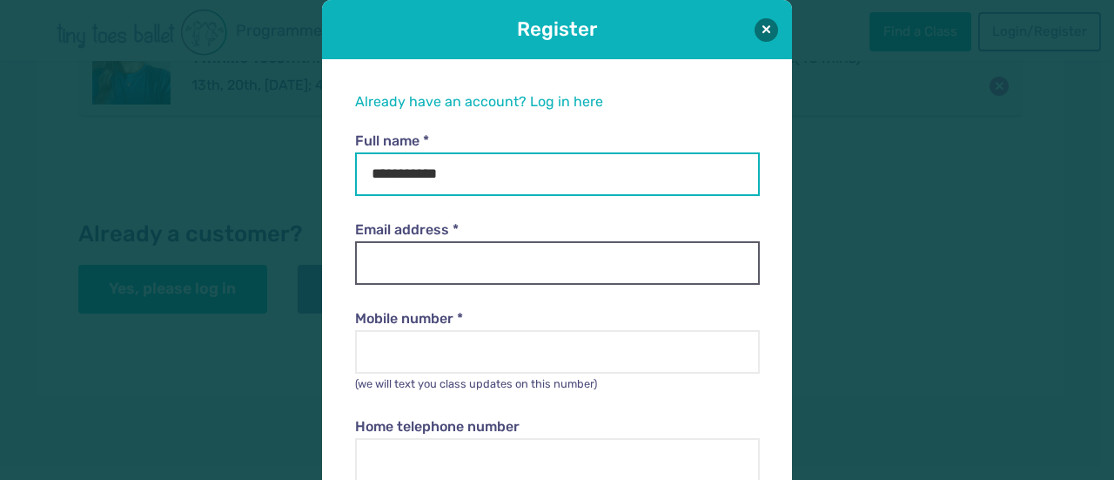
type input "**********"
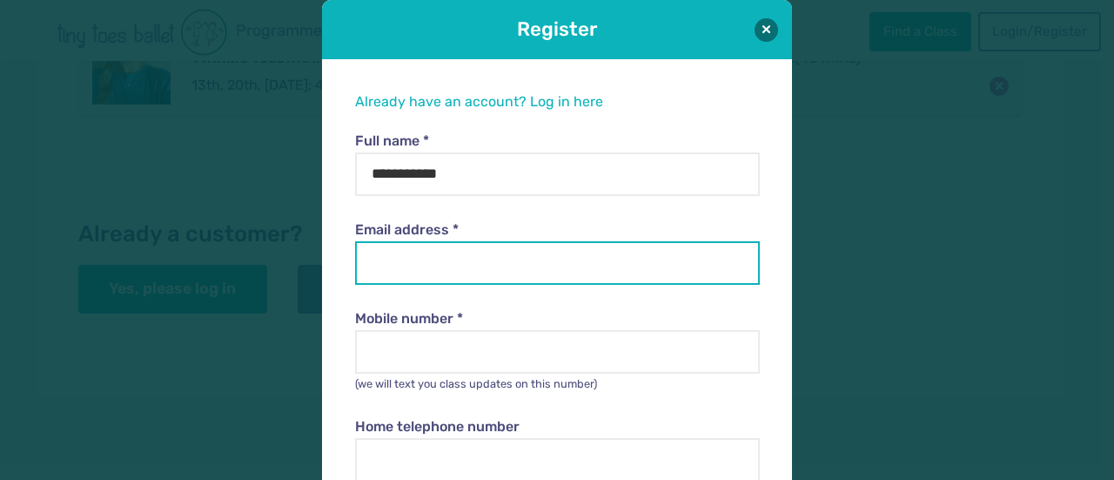
click at [434, 260] on input "Email address *" at bounding box center [557, 263] width 404 height 44
type input "**********"
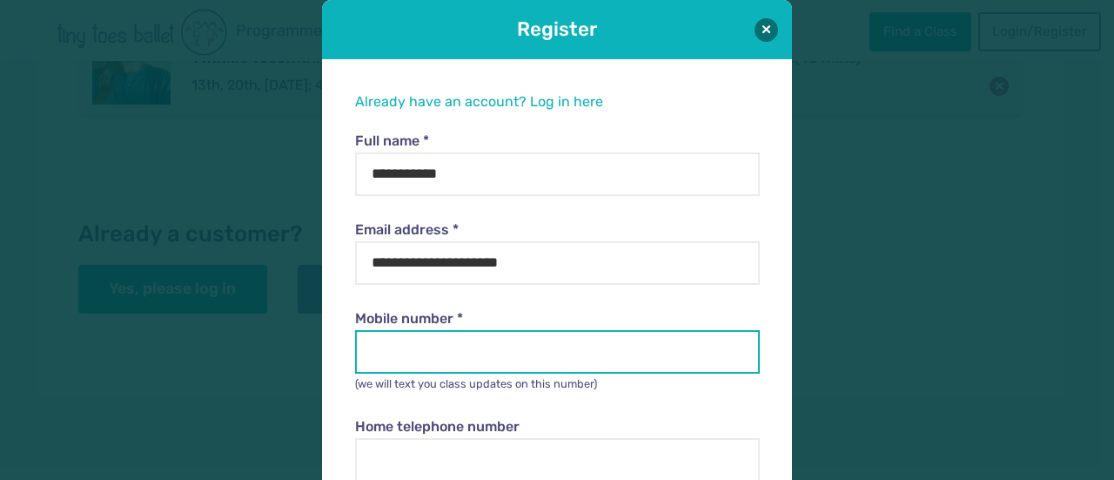
click at [394, 361] on input "Mobile number *" at bounding box center [557, 352] width 404 height 44
type input "**********"
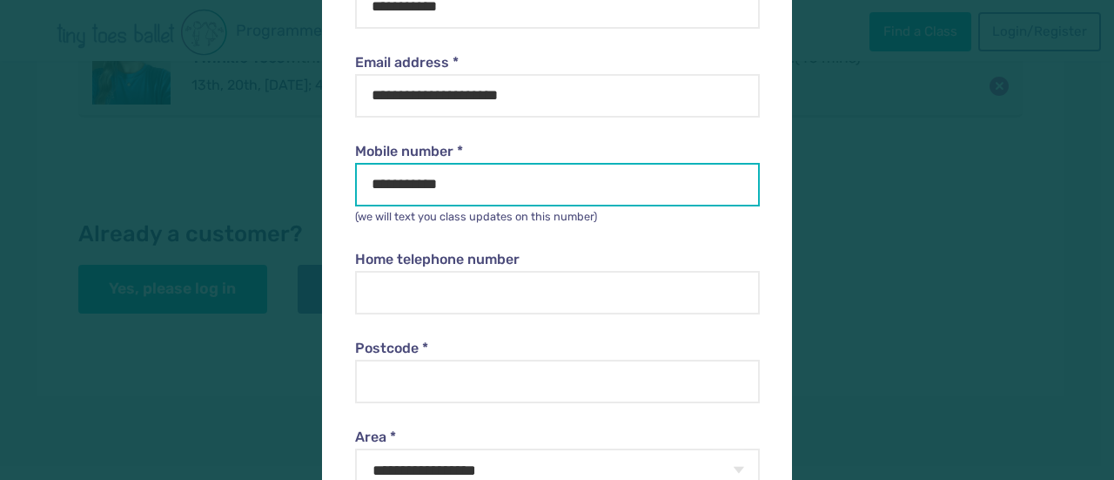
scroll to position [192, 0]
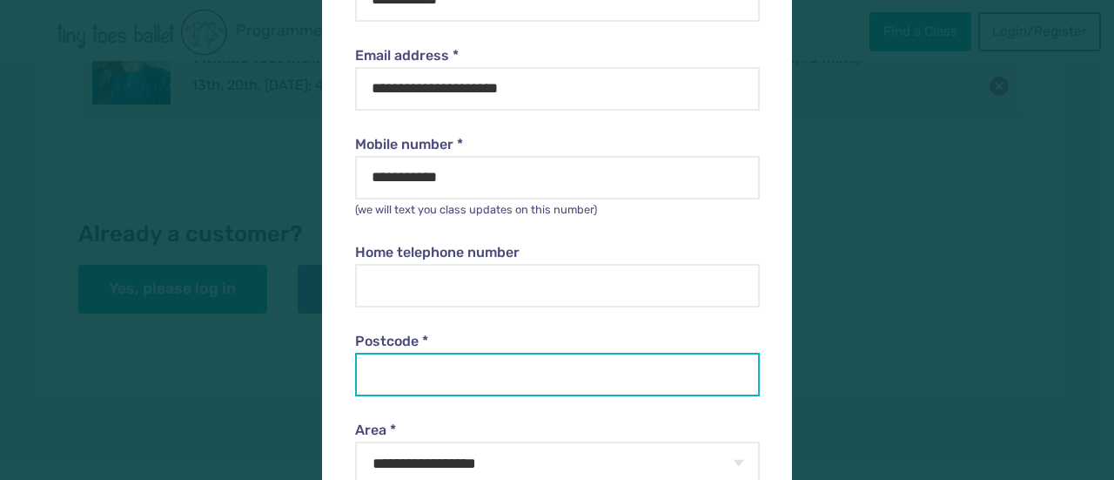
click at [477, 369] on input "Postcode *" at bounding box center [557, 375] width 404 height 44
type input "*******"
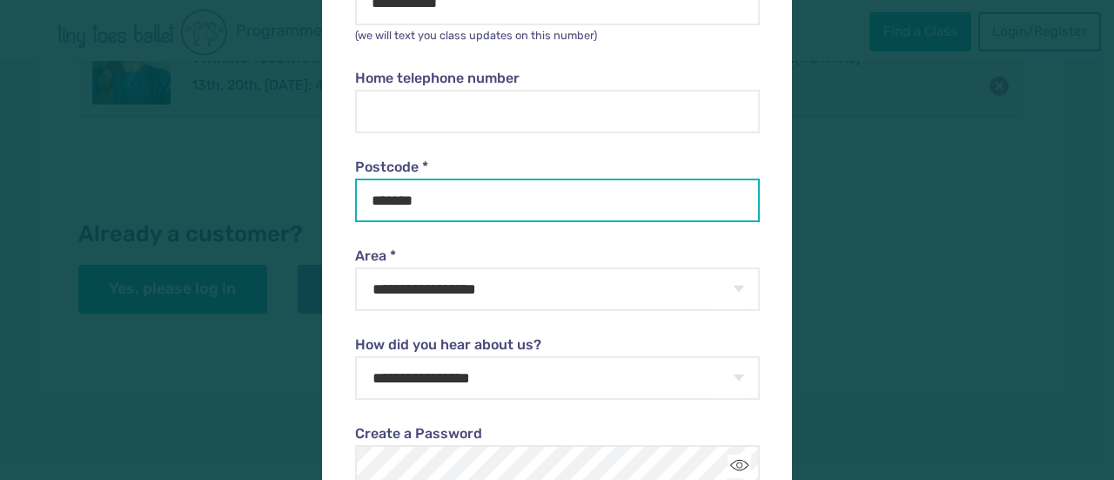
scroll to position [453, 0]
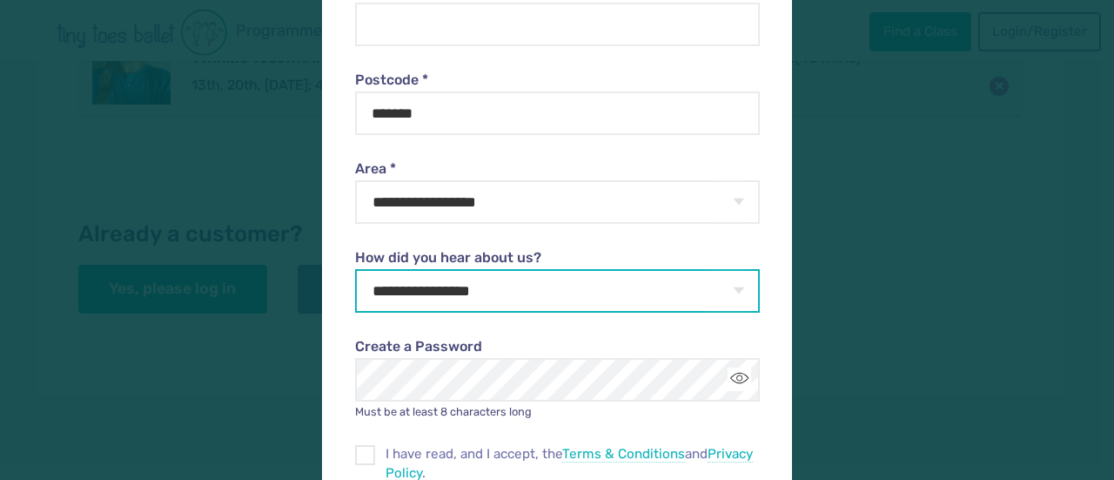
click at [518, 304] on select "**********" at bounding box center [557, 291] width 404 height 44
select select "**********"
click at [355, 269] on select "**********" at bounding box center [557, 291] width 404 height 44
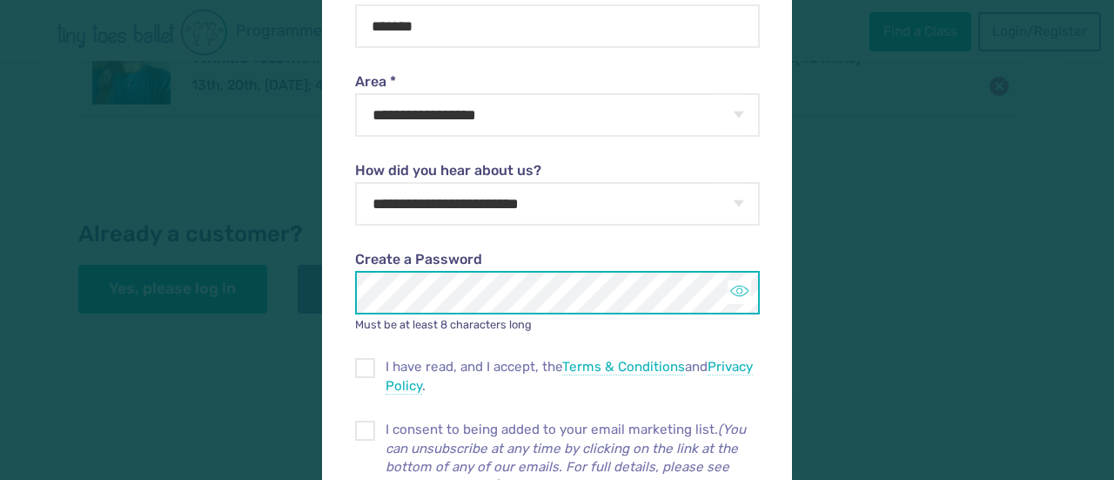
click at [736, 290] on button "Toggle password visibility" at bounding box center [740, 292] width 24 height 24
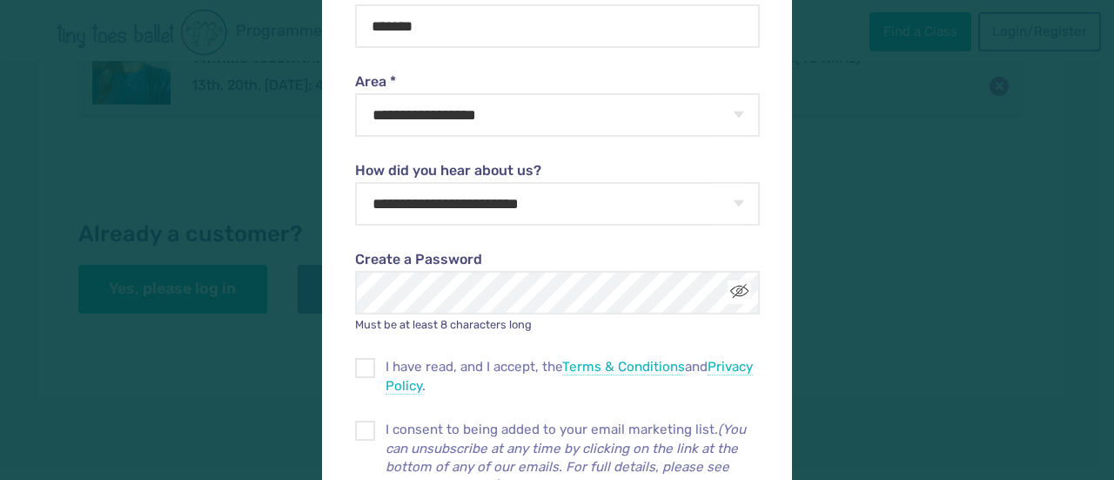
click at [547, 237] on div "Create a Password Must be at least 8 characters long" at bounding box center [557, 280] width 404 height 108
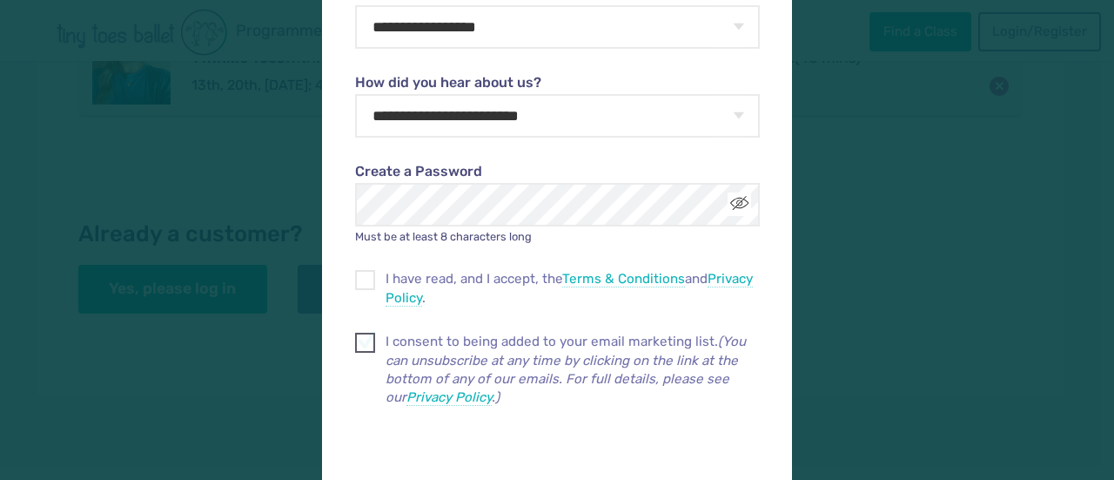
scroll to position [714, 0]
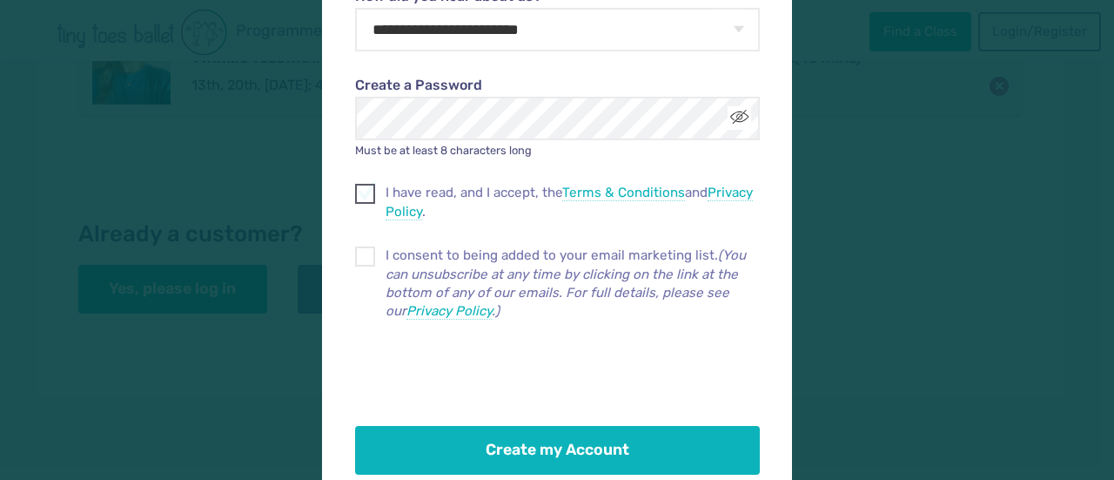
click at [357, 194] on span at bounding box center [366, 197] width 18 height 16
click at [355, 230] on div "I consent to being added to your email marketing list. (You can unsubscribe at …" at bounding box center [557, 271] width 404 height 98
click at [357, 259] on span at bounding box center [366, 260] width 18 height 16
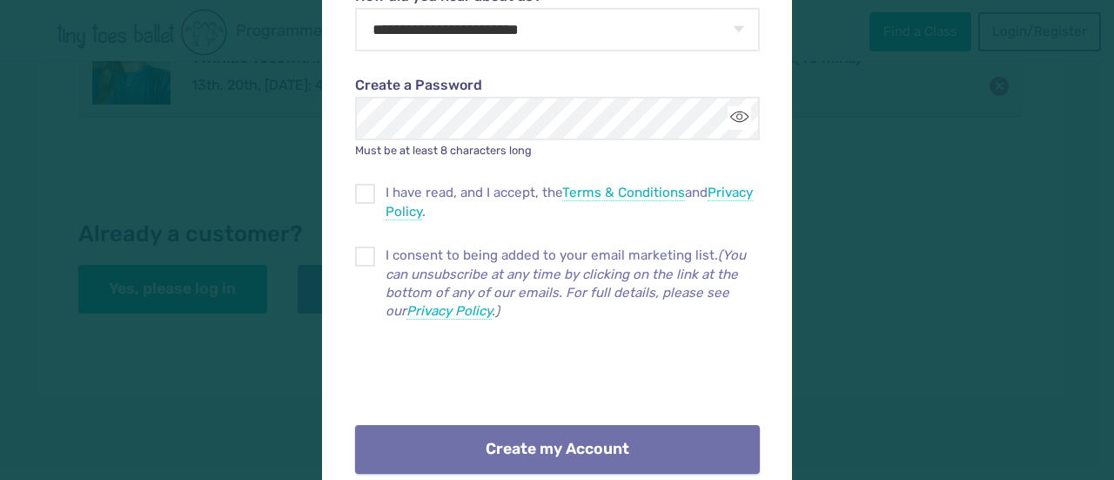
click at [449, 448] on button "Create my Account" at bounding box center [557, 449] width 404 height 49
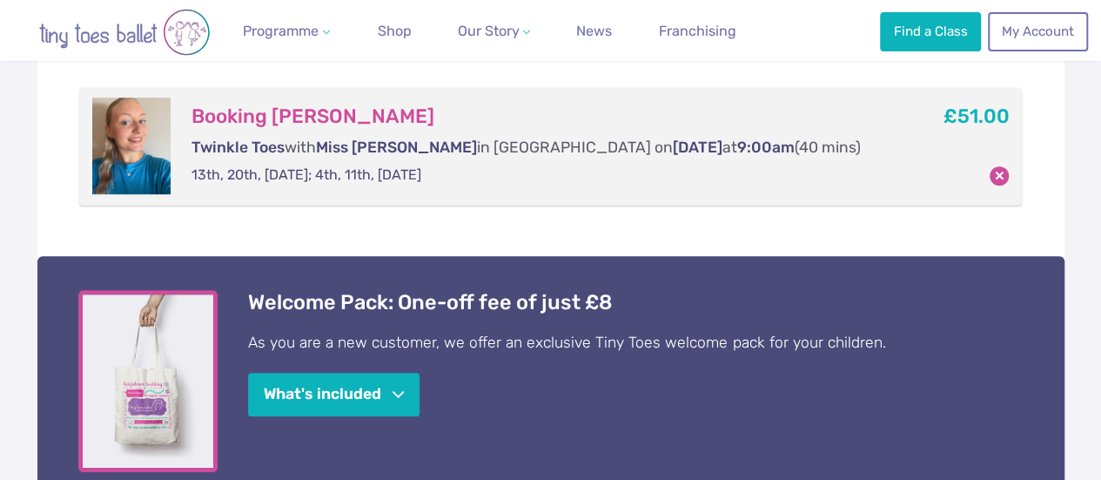
scroll to position [435, 0]
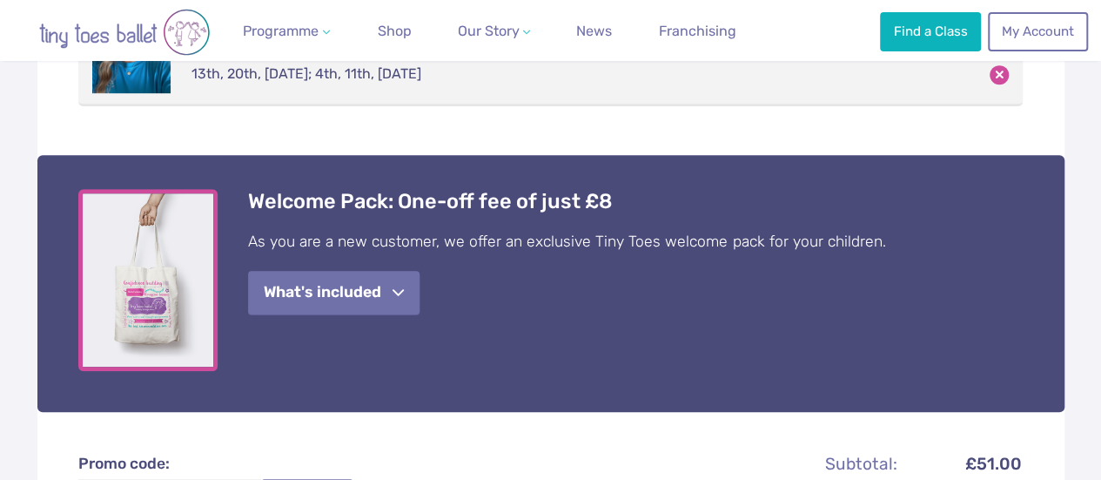
click at [337, 311] on button "What's included" at bounding box center [334, 293] width 172 height 44
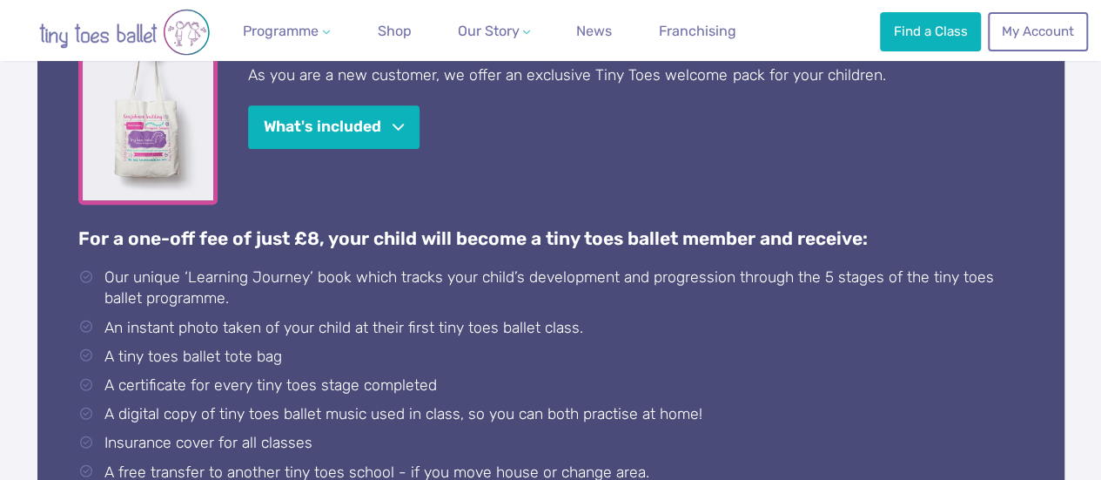
scroll to position [609, 0]
